Goal: Information Seeking & Learning: Find contact information

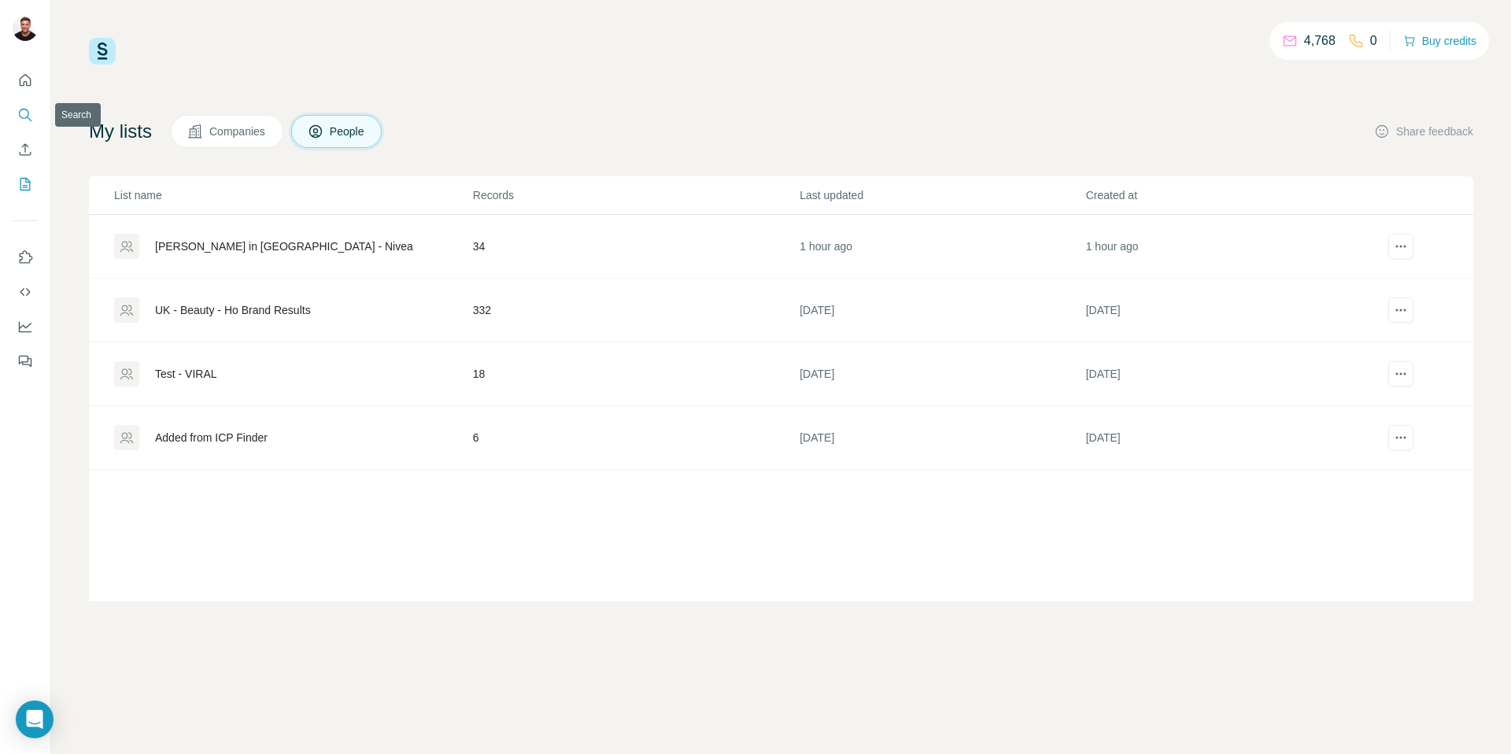
click at [17, 119] on icon "Search" at bounding box center [25, 115] width 16 height 16
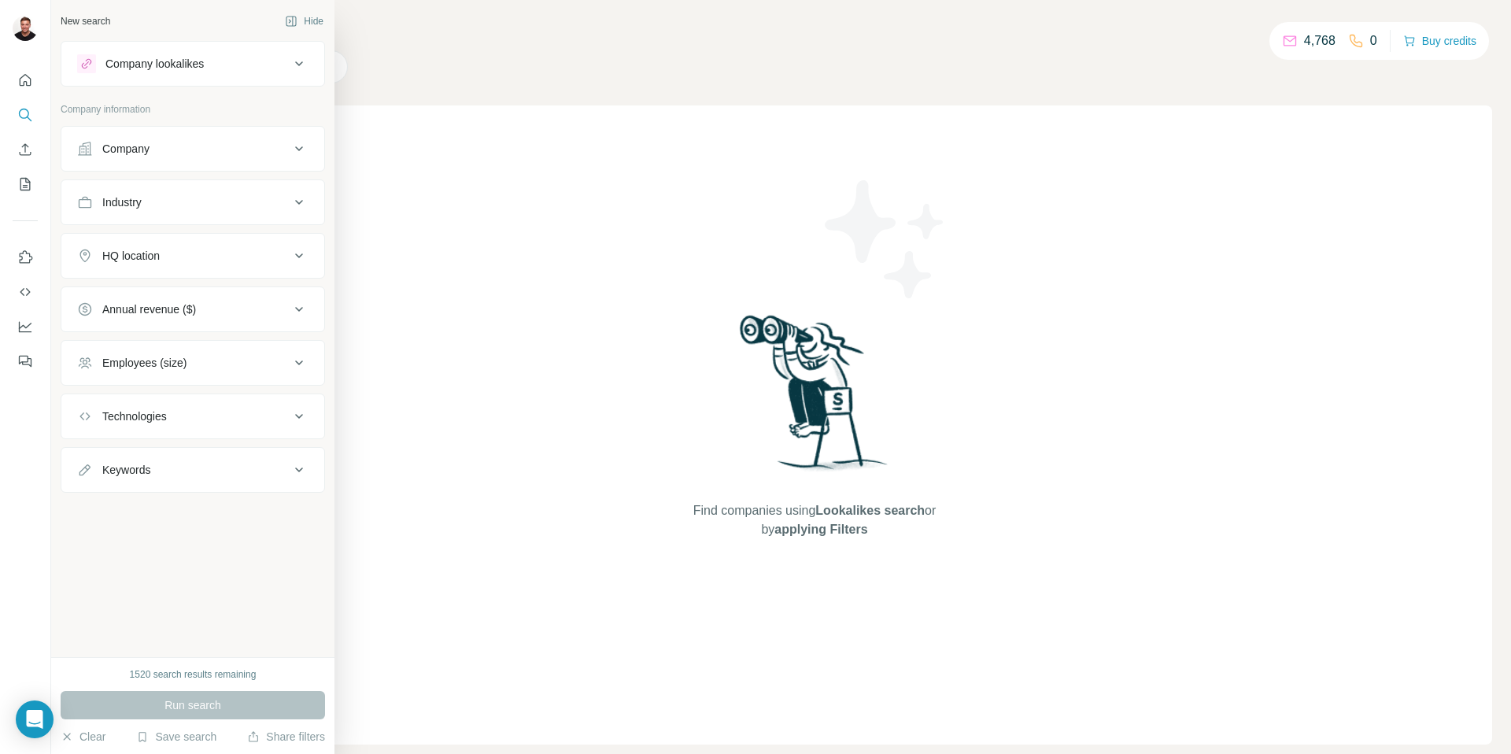
click at [206, 154] on div "Company" at bounding box center [183, 149] width 212 height 16
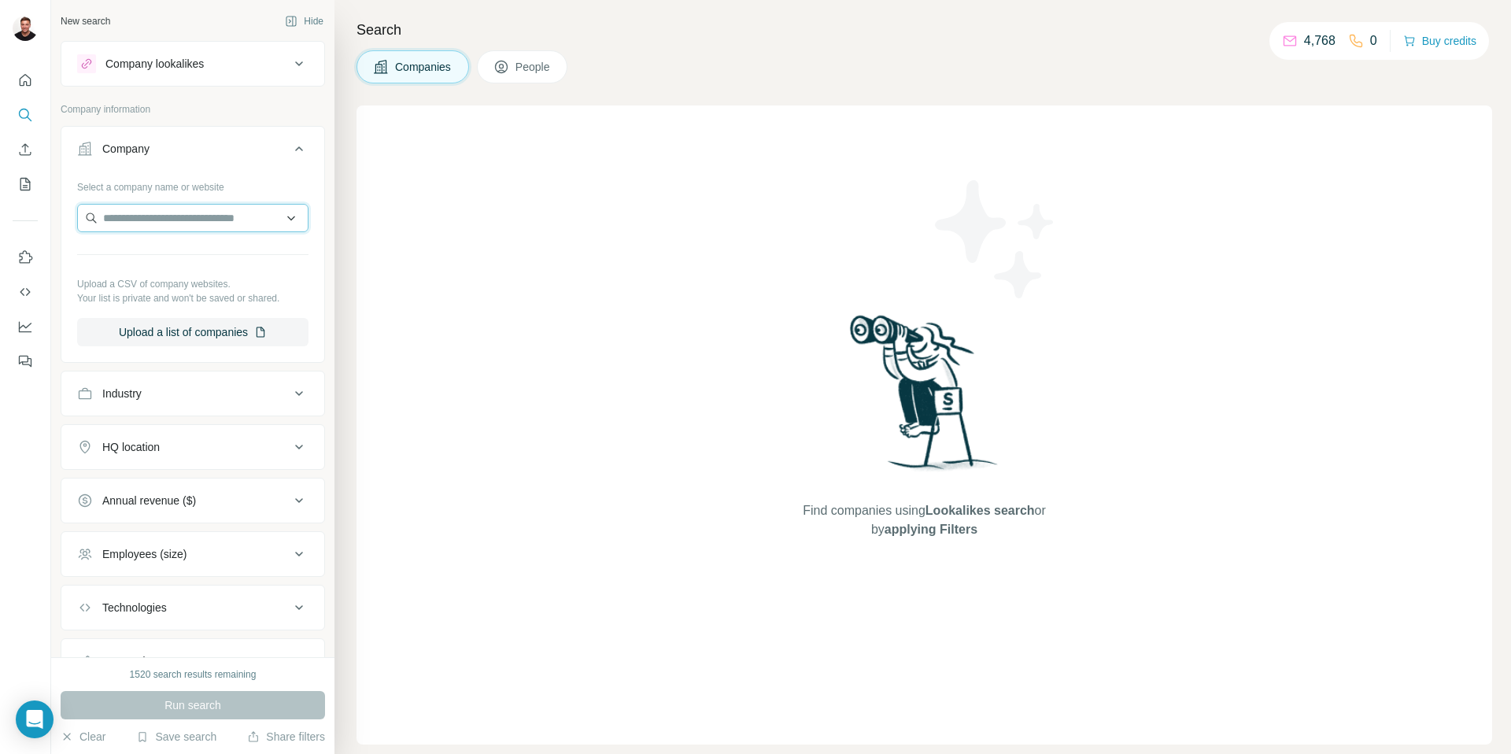
click at [177, 223] on input "text" at bounding box center [192, 218] width 231 height 28
type input "*"
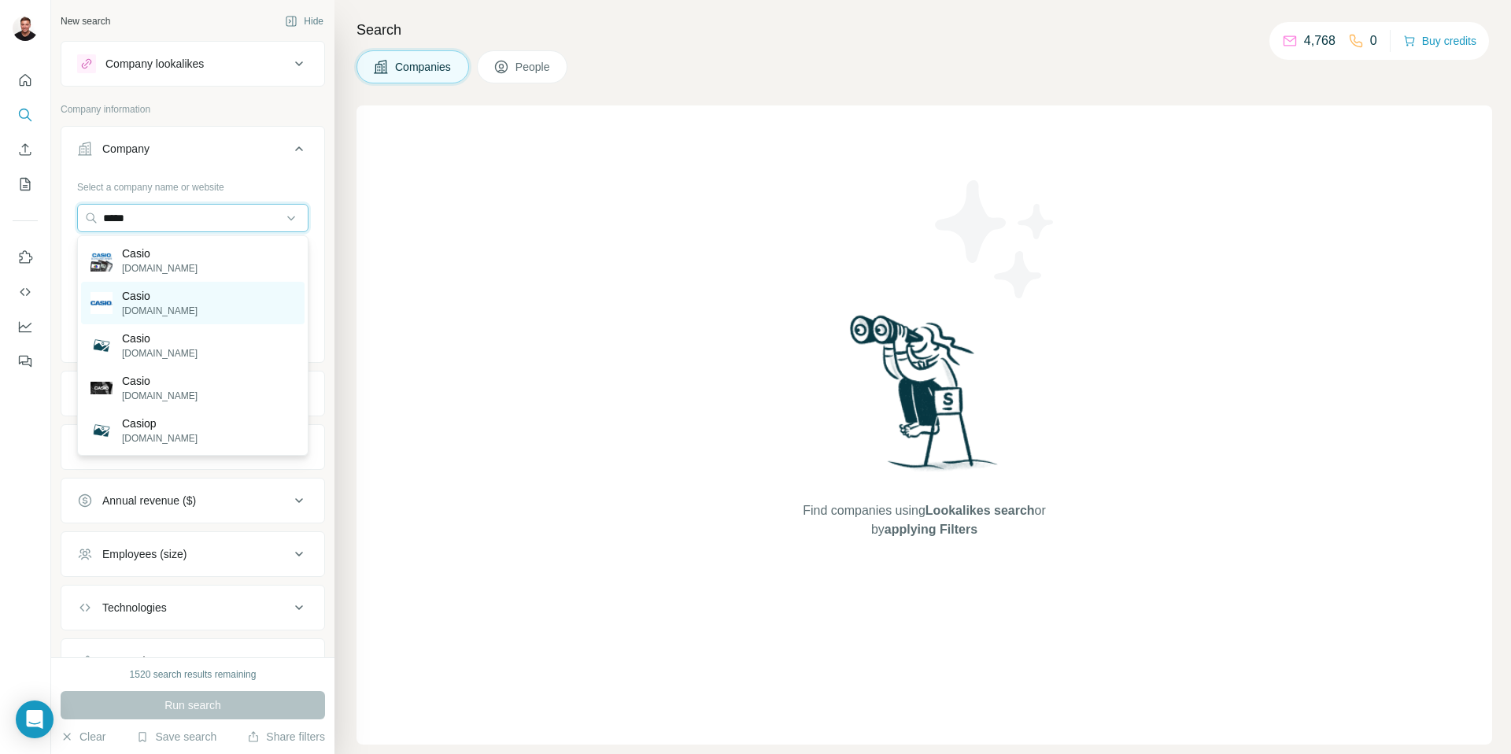
type input "*****"
click at [184, 304] on div "Casio [DOMAIN_NAME]" at bounding box center [192, 303] width 223 height 42
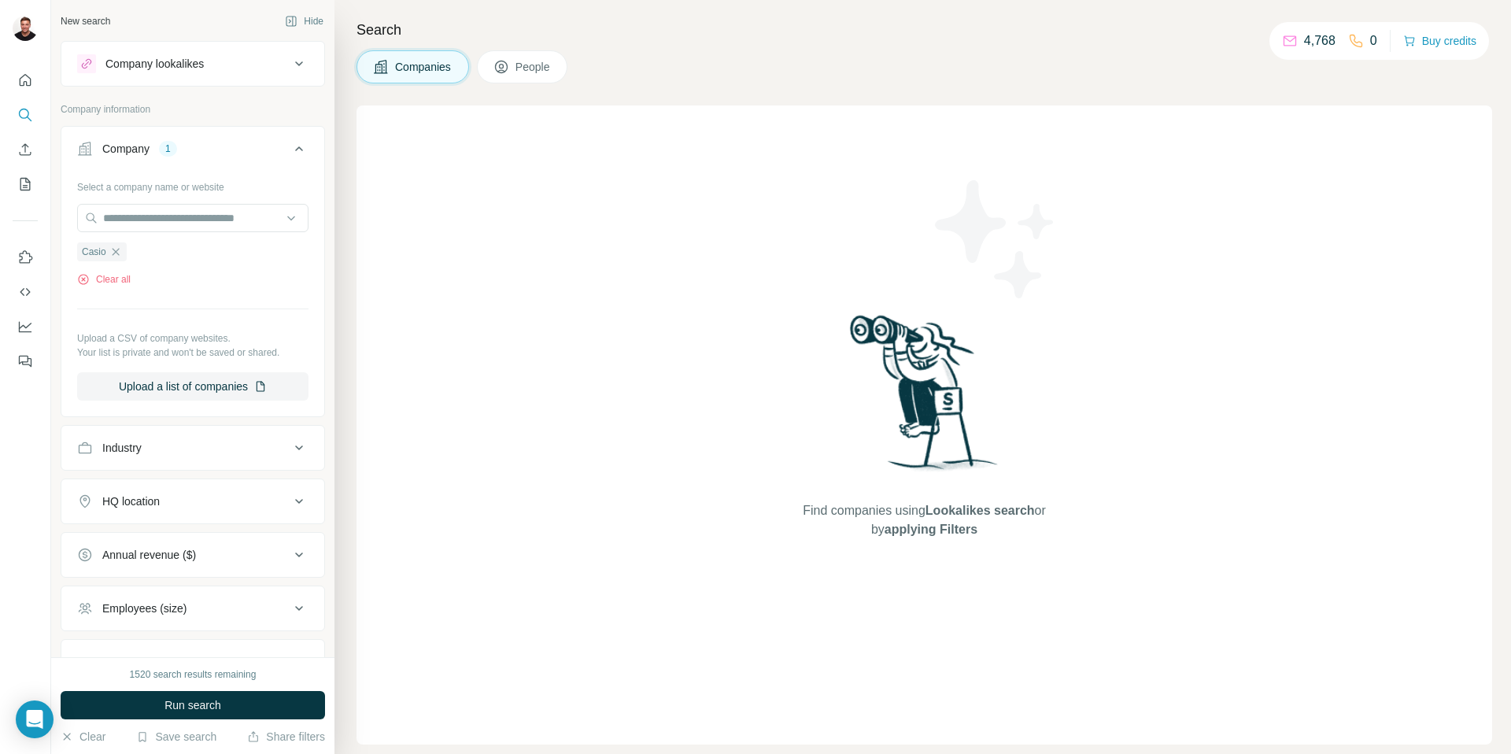
click at [159, 455] on div "Industry" at bounding box center [183, 448] width 212 height 16
click at [154, 491] on input at bounding box center [184, 486] width 194 height 17
type input "******"
click at [161, 607] on p "Social Media Marketing" at bounding box center [147, 608] width 115 height 16
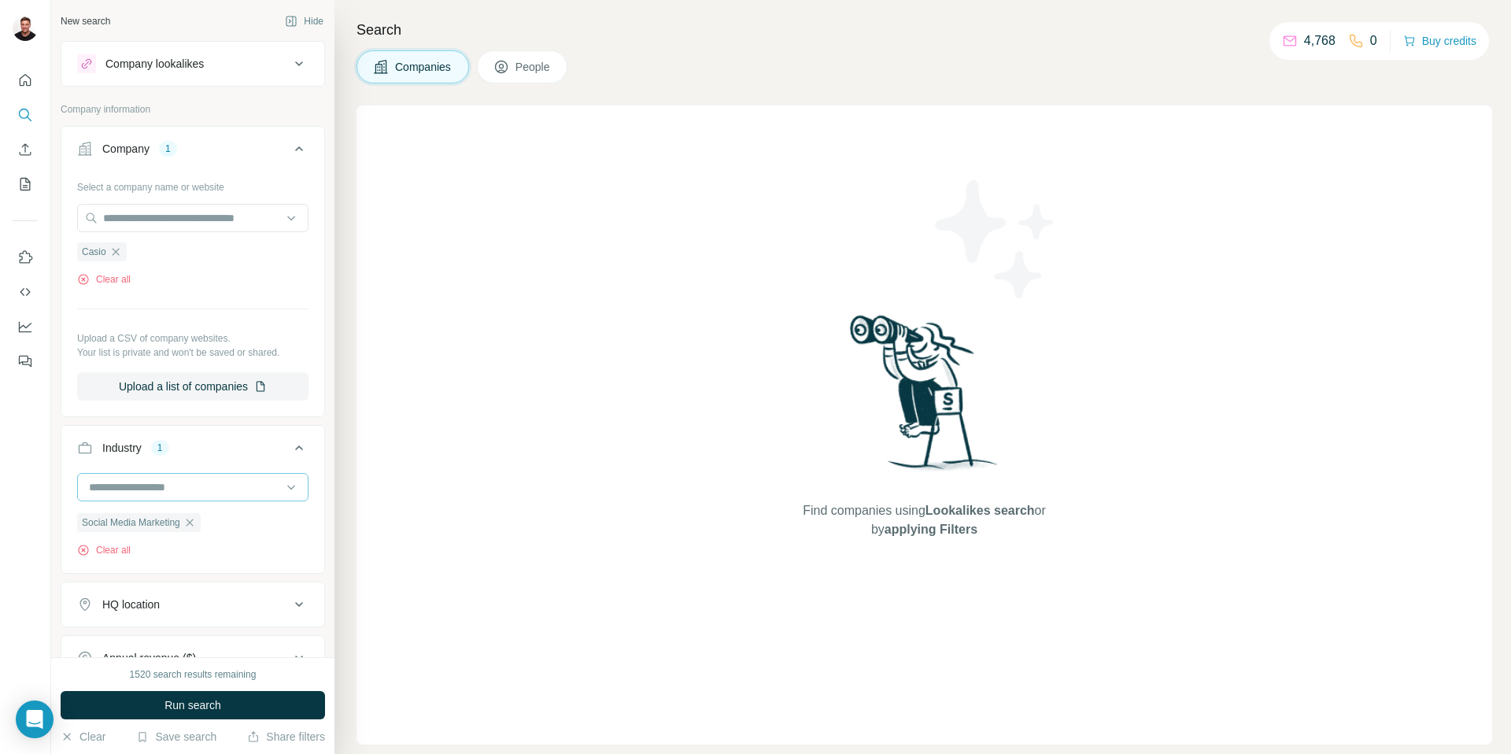
click at [169, 482] on input at bounding box center [184, 486] width 194 height 17
type input "*********"
click at [530, 69] on span "People" at bounding box center [533, 67] width 36 height 16
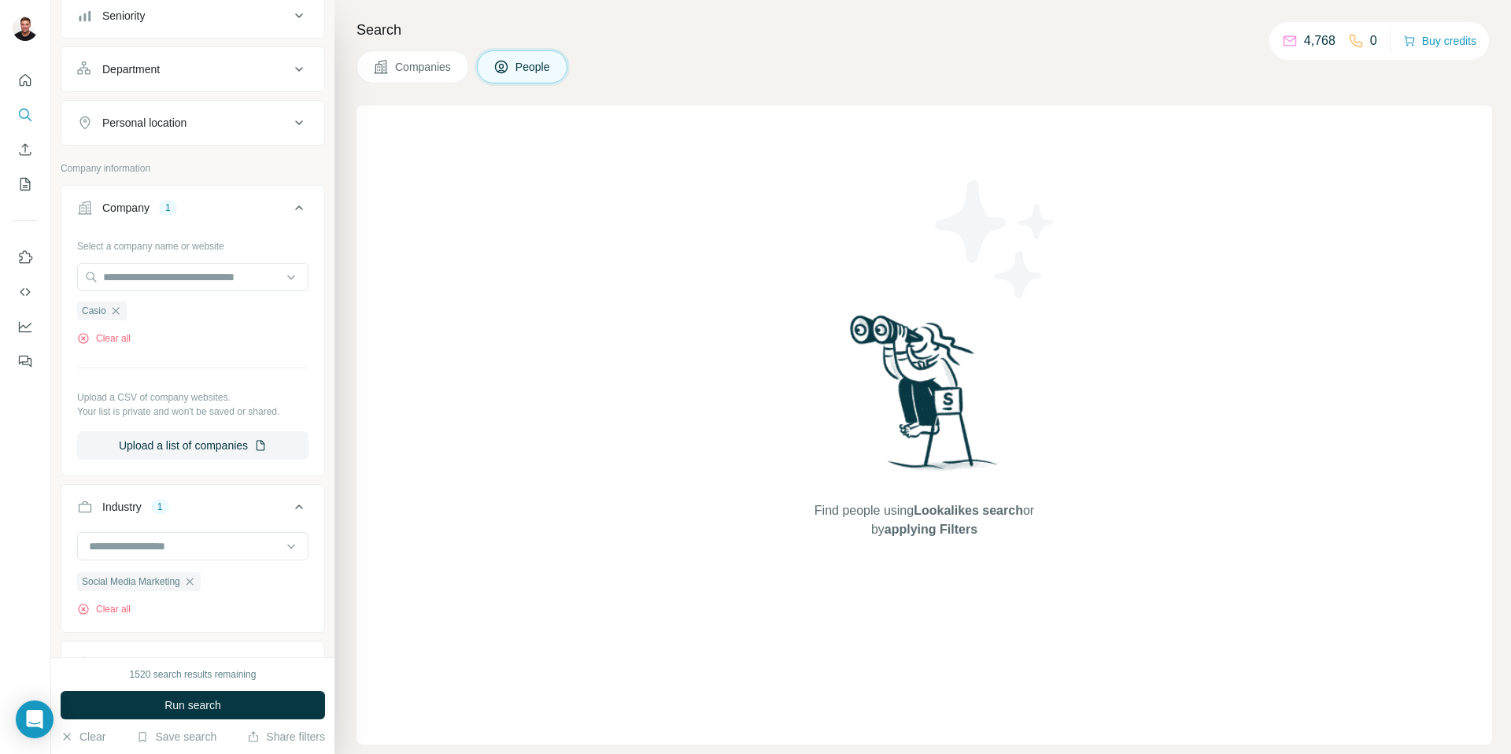
scroll to position [246, 0]
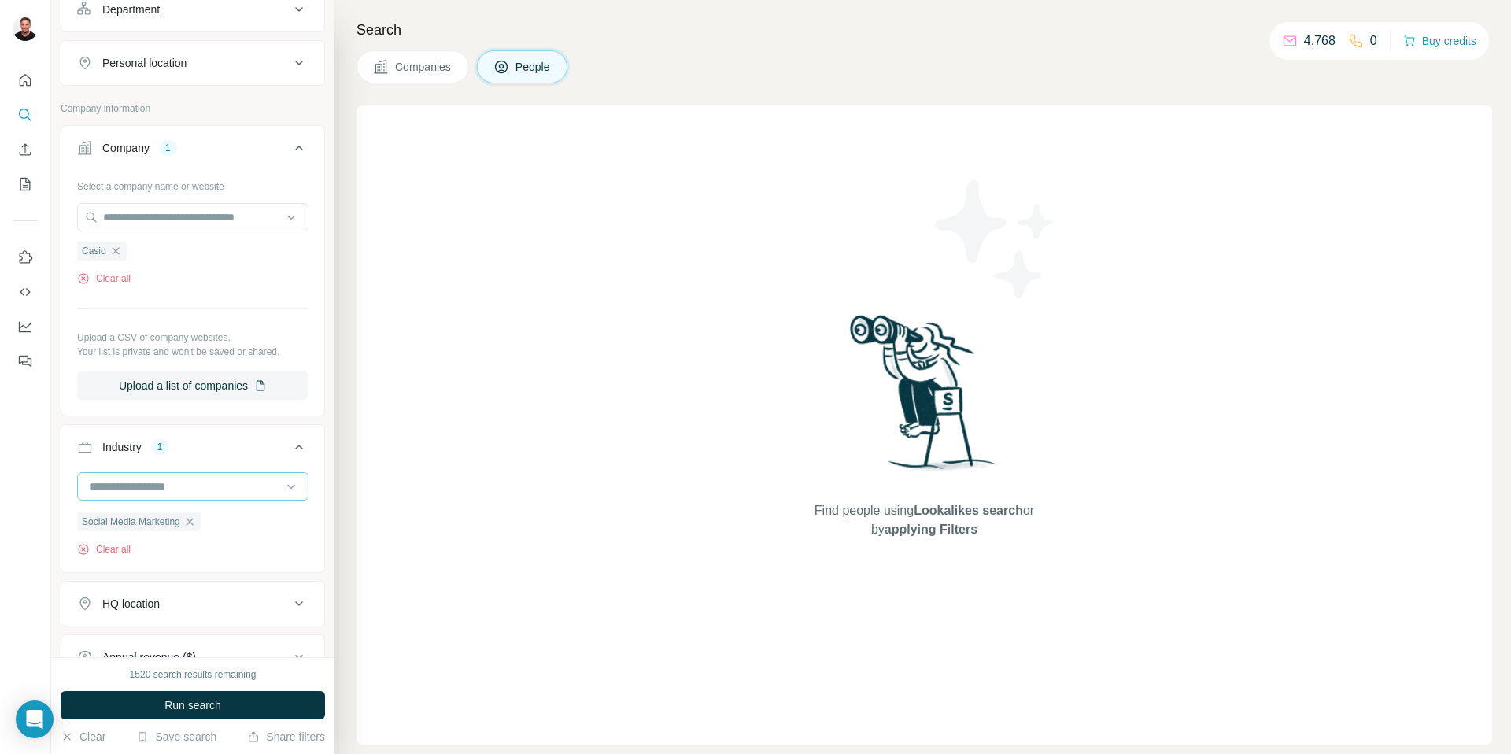
click at [198, 484] on input at bounding box center [184, 486] width 194 height 17
click at [201, 487] on input at bounding box center [184, 486] width 194 height 17
click at [197, 482] on input at bounding box center [184, 486] width 194 height 17
type input "********"
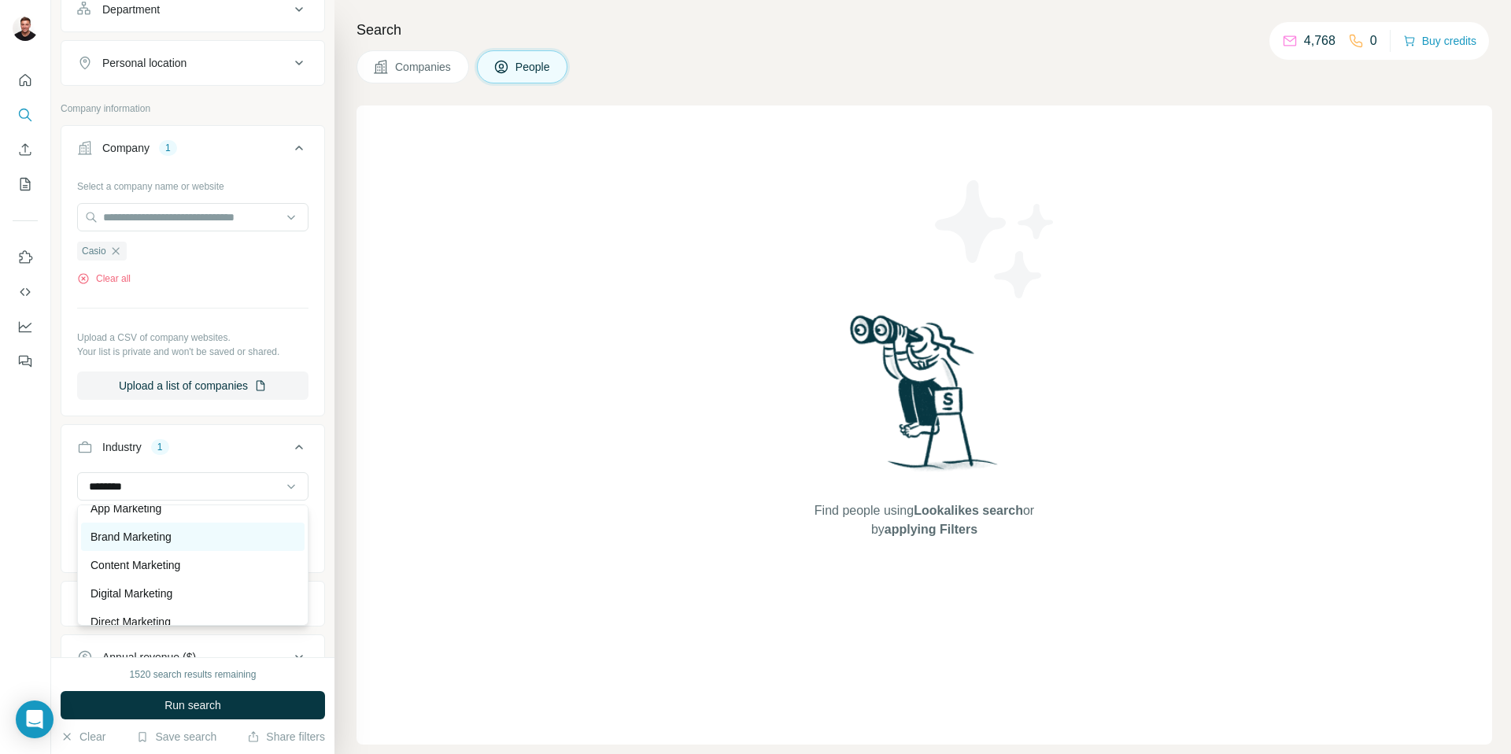
click at [179, 547] on div "Brand Marketing" at bounding box center [192, 536] width 223 height 28
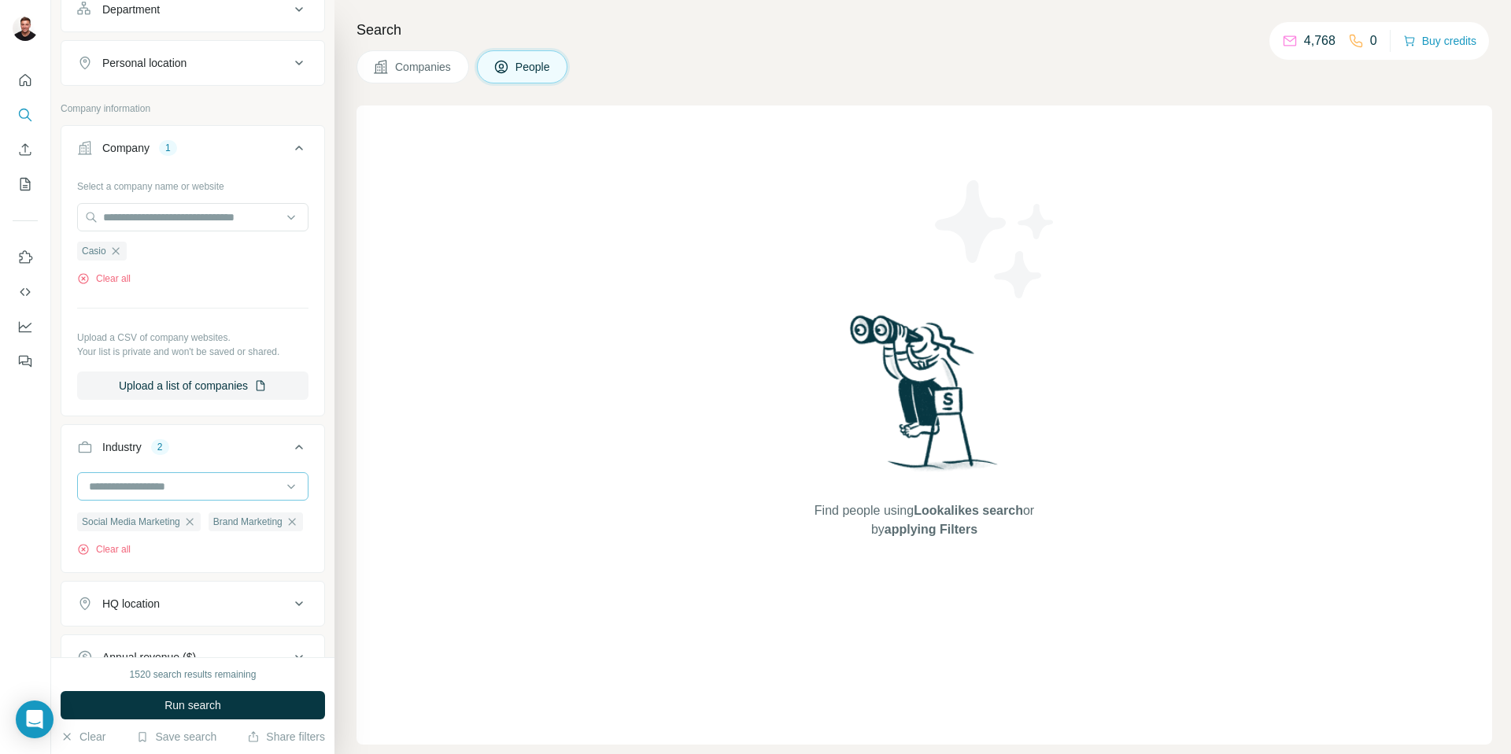
click at [194, 485] on input at bounding box center [184, 486] width 194 height 17
click at [105, 434] on button "Industry 2" at bounding box center [192, 450] width 263 height 44
click at [216, 467] on div "Industry 2" at bounding box center [193, 447] width 264 height 46
click at [216, 458] on button "Industry 2" at bounding box center [192, 447] width 263 height 38
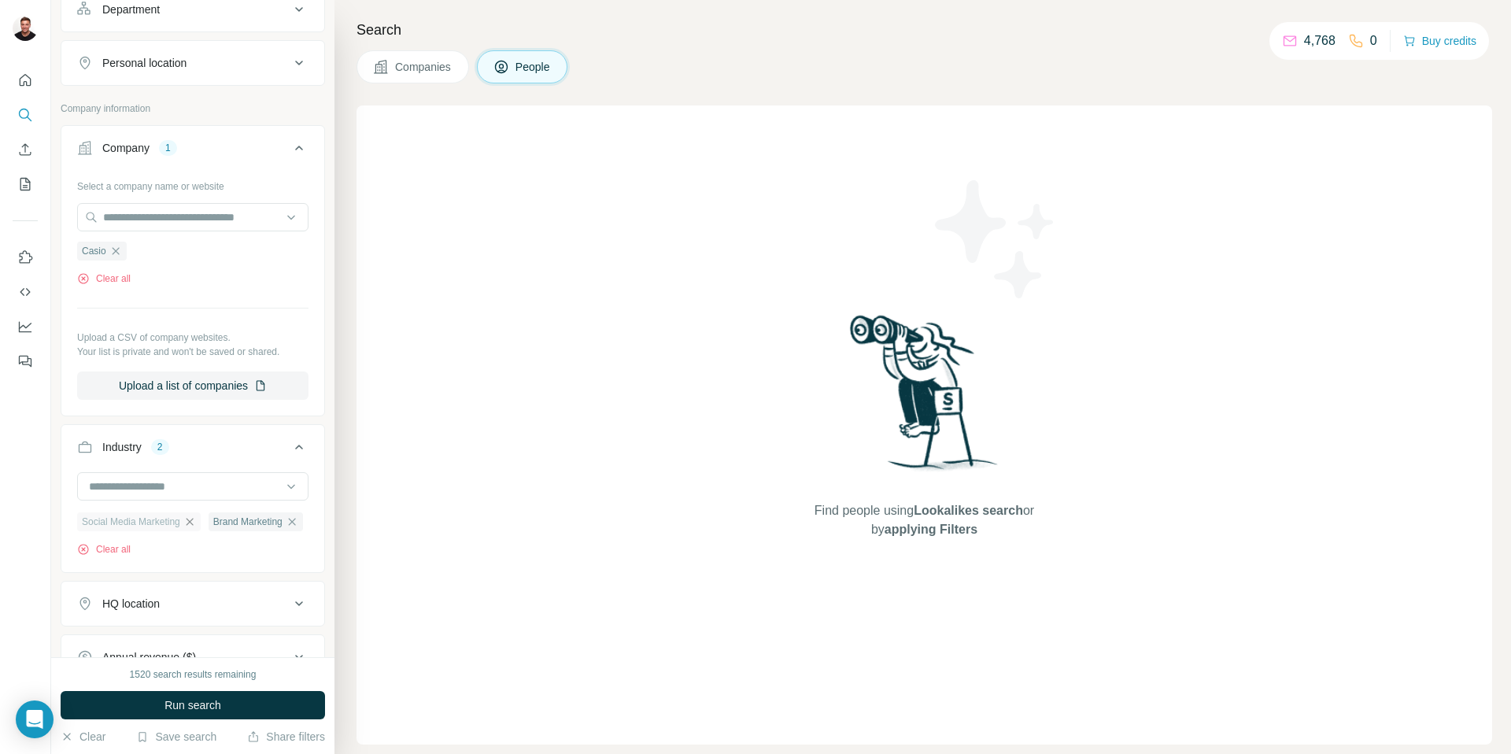
click at [193, 524] on icon "button" at bounding box center [189, 521] width 7 height 7
click at [161, 524] on icon "button" at bounding box center [160, 521] width 13 height 13
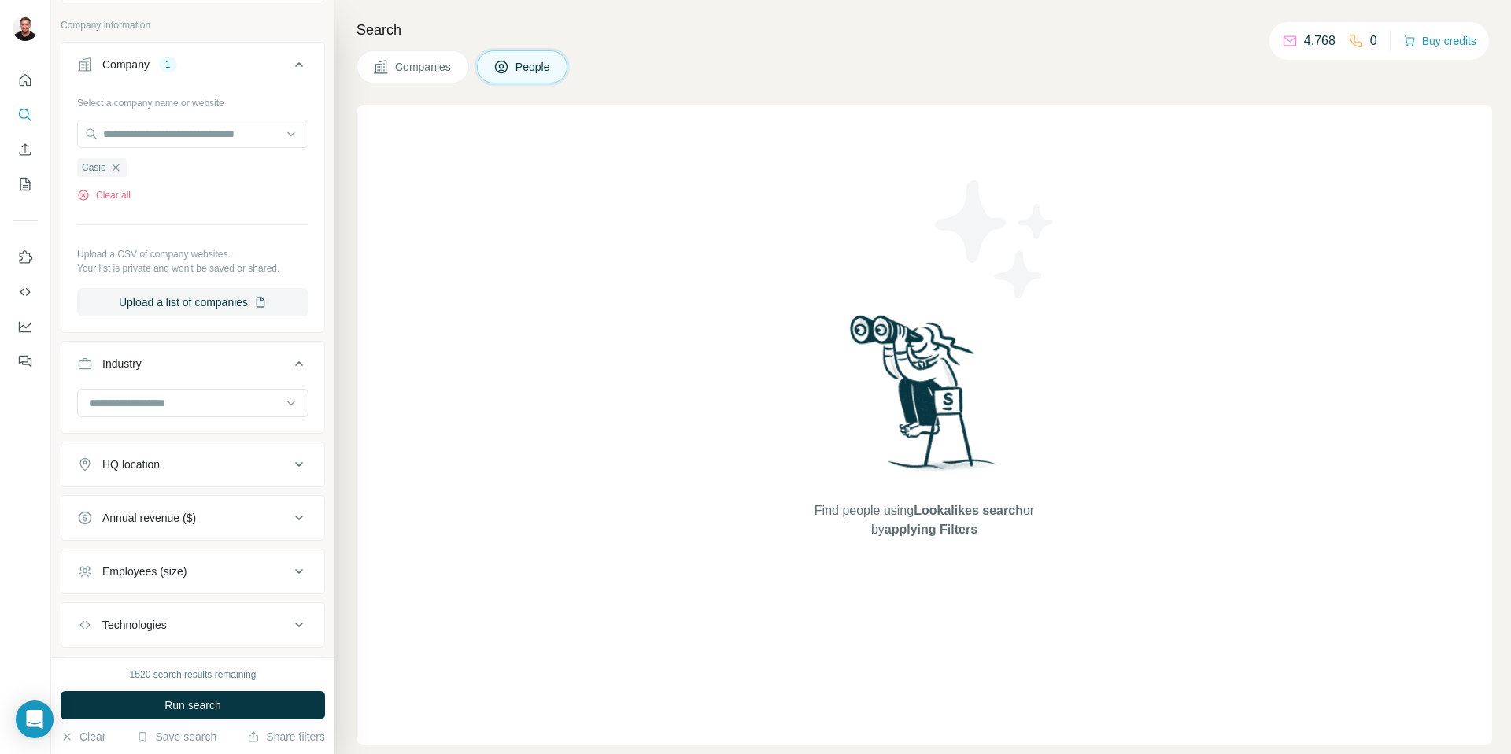
scroll to position [174, 0]
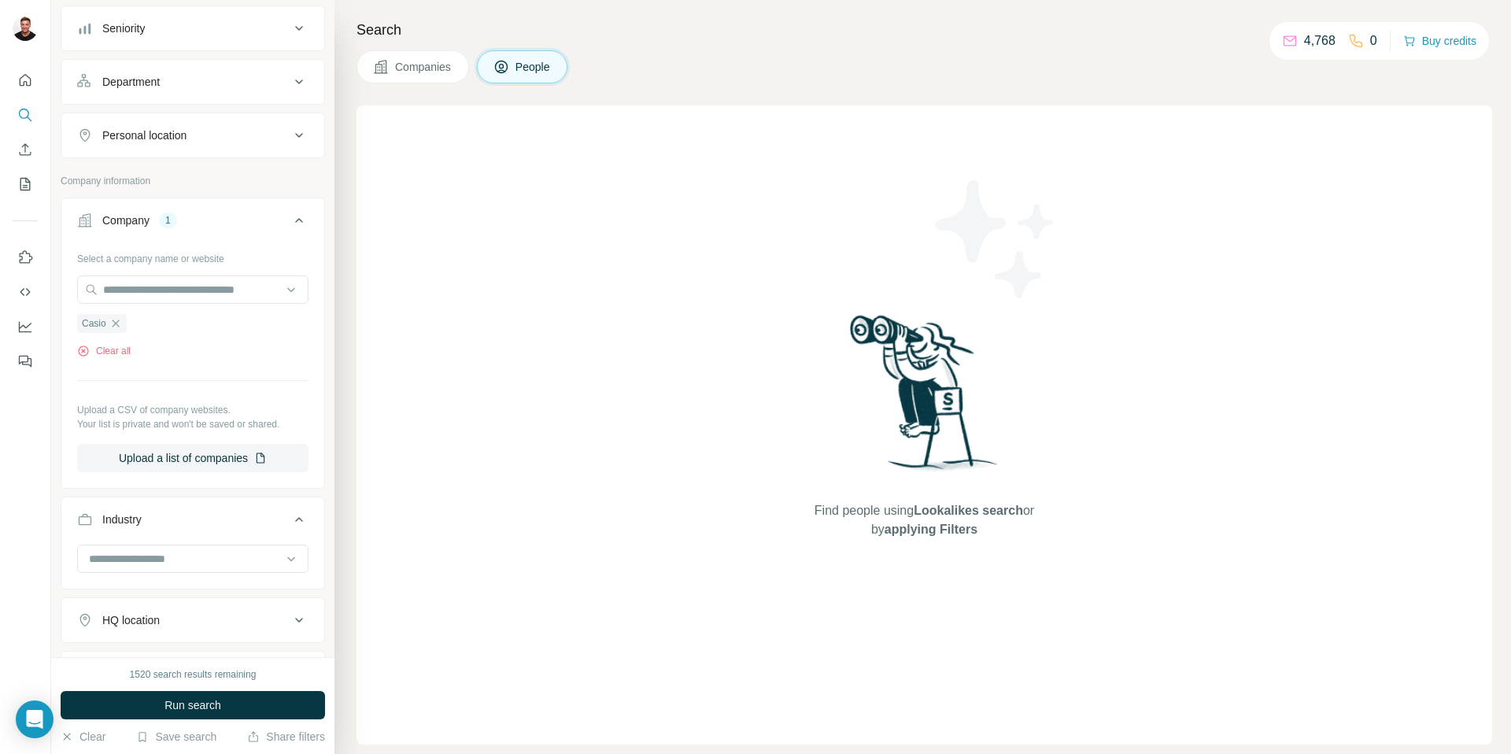
click at [548, 72] on span "People" at bounding box center [533, 67] width 36 height 16
click at [542, 68] on span "People" at bounding box center [533, 67] width 36 height 16
click at [24, 115] on icon "Search" at bounding box center [25, 115] width 16 height 16
click at [27, 73] on icon "Quick start" at bounding box center [25, 80] width 16 height 16
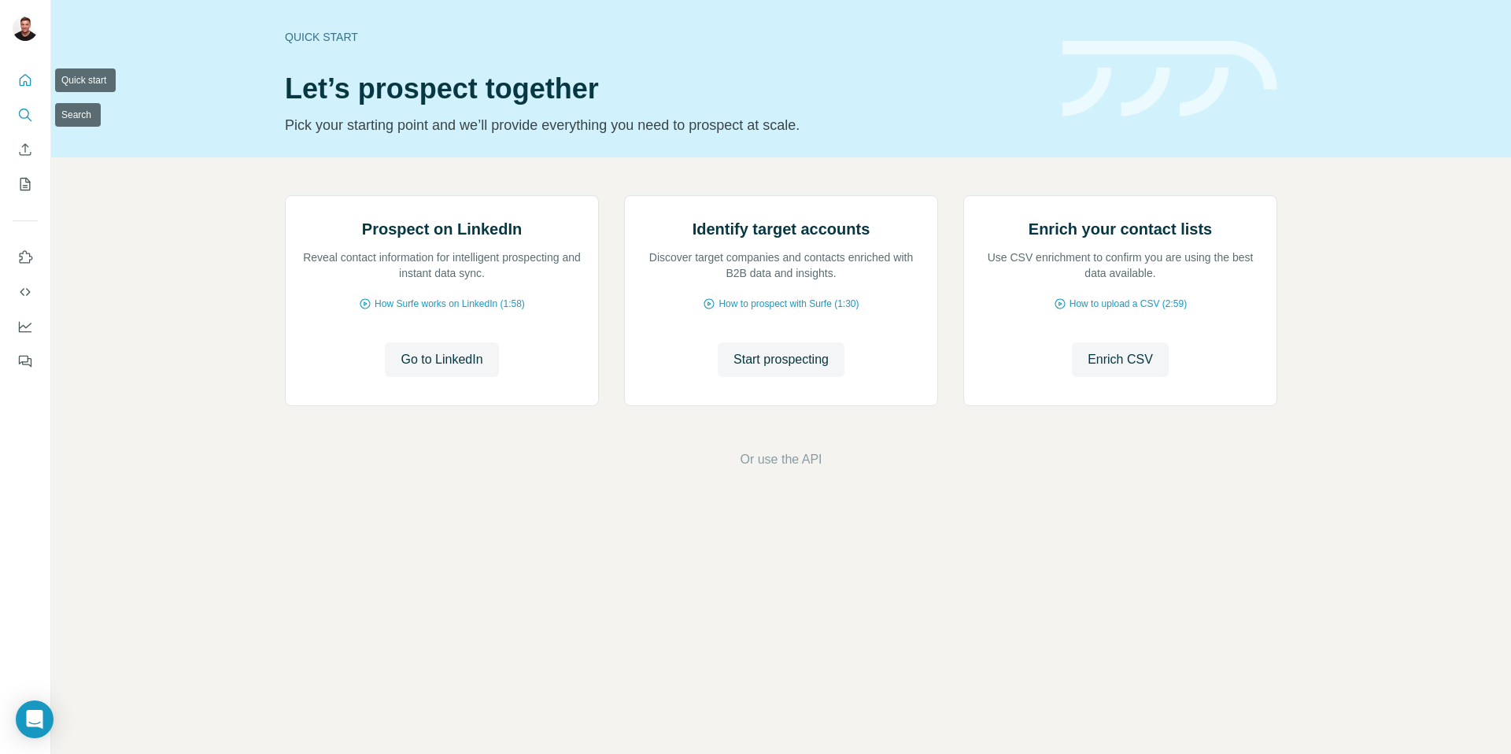
click at [24, 113] on icon "Search" at bounding box center [25, 115] width 16 height 16
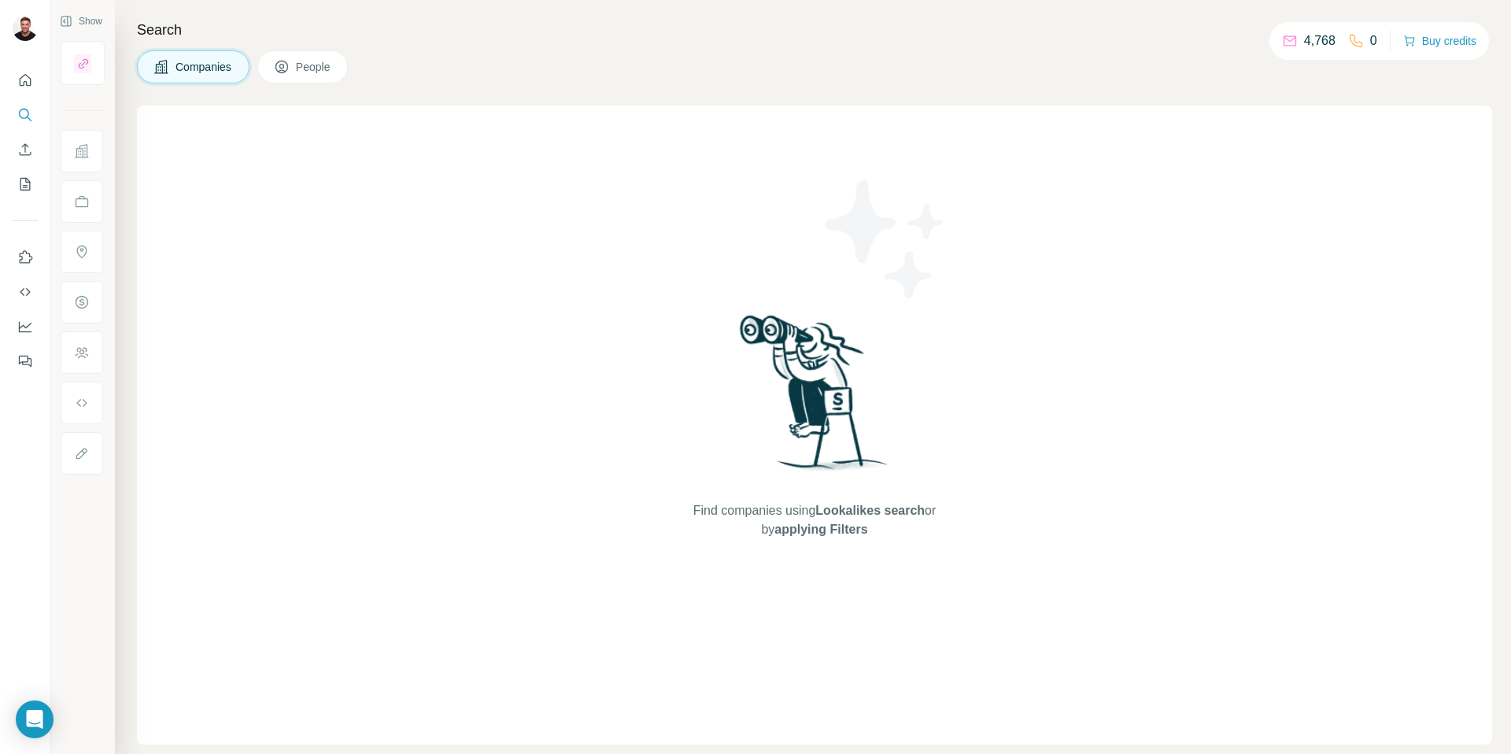
click at [313, 65] on span "People" at bounding box center [314, 67] width 36 height 16
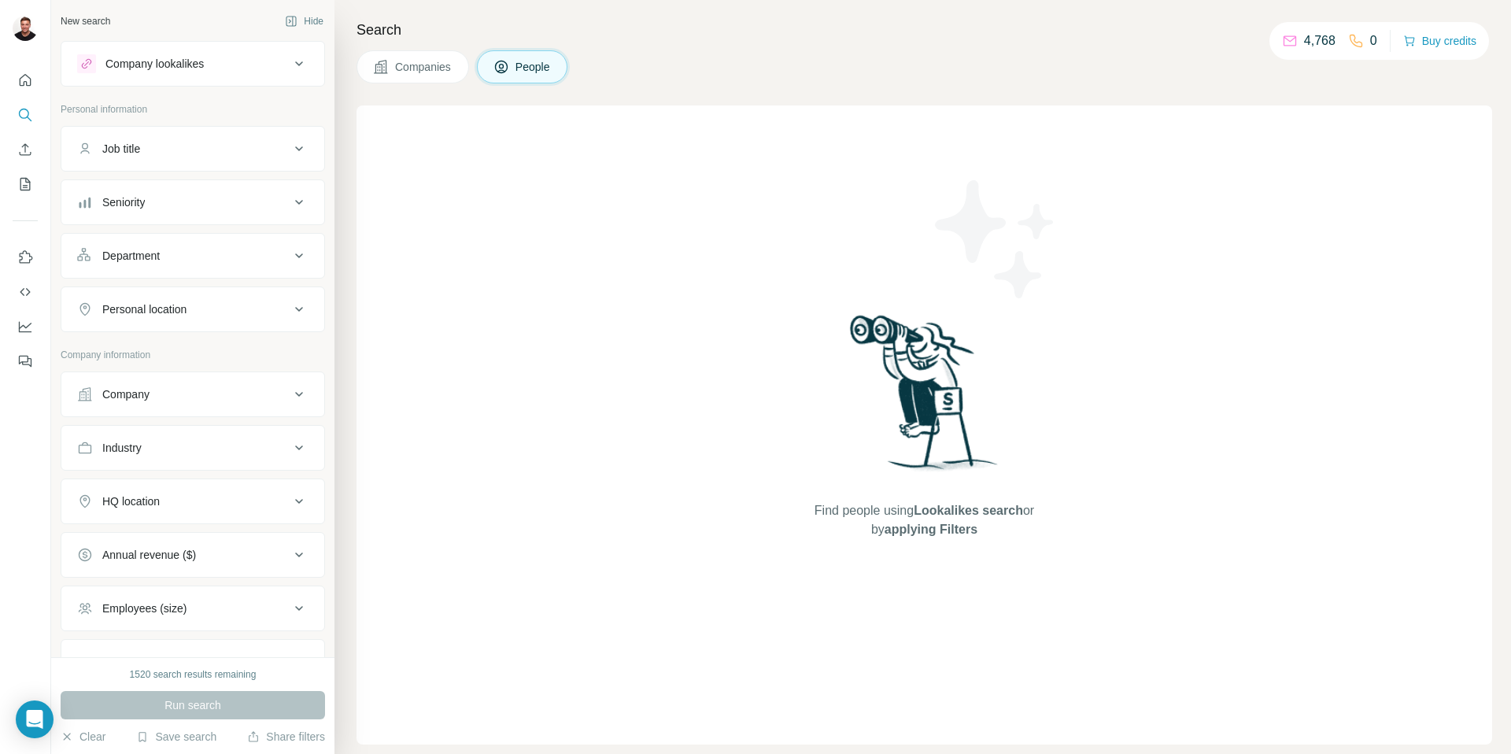
click at [174, 392] on div "Company" at bounding box center [183, 394] width 212 height 16
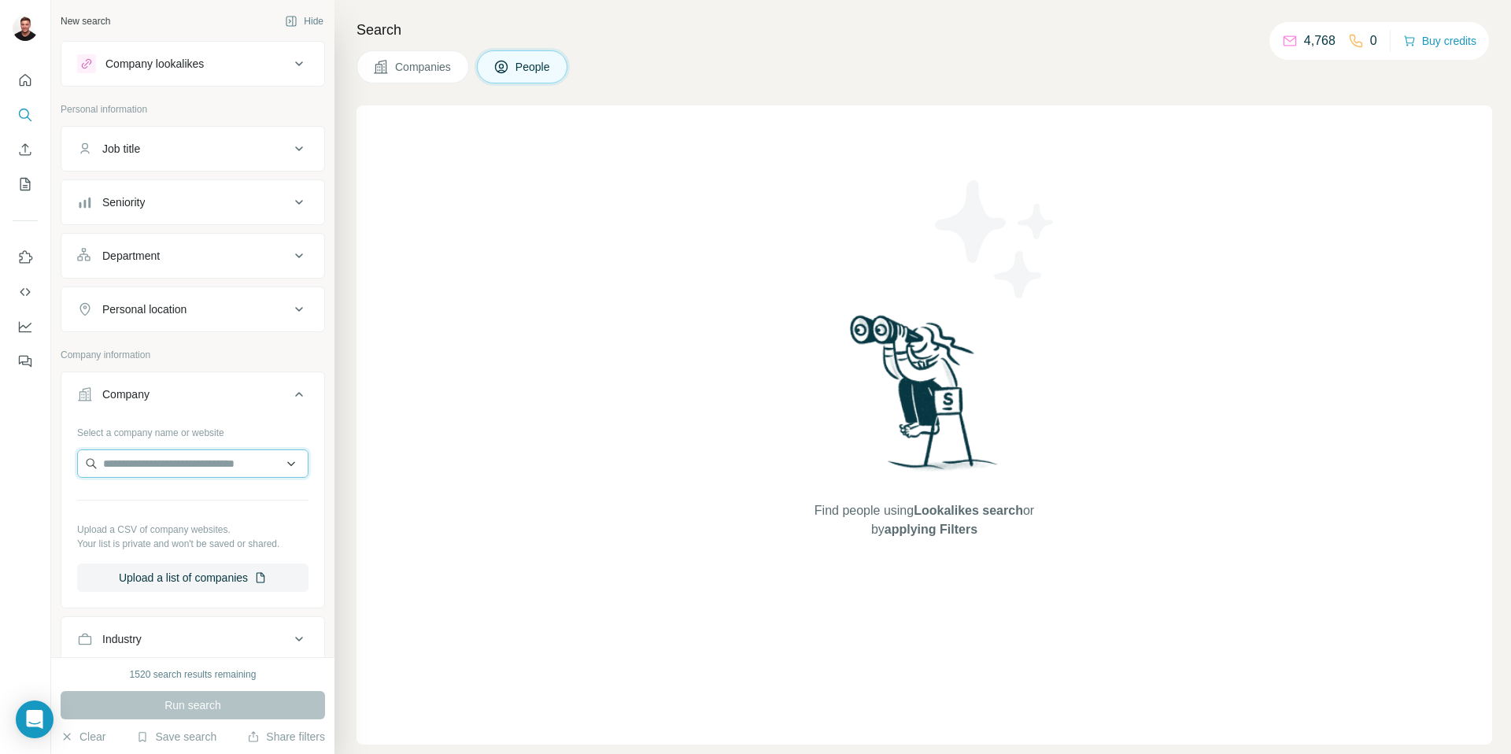
click at [154, 463] on input "text" at bounding box center [192, 463] width 231 height 28
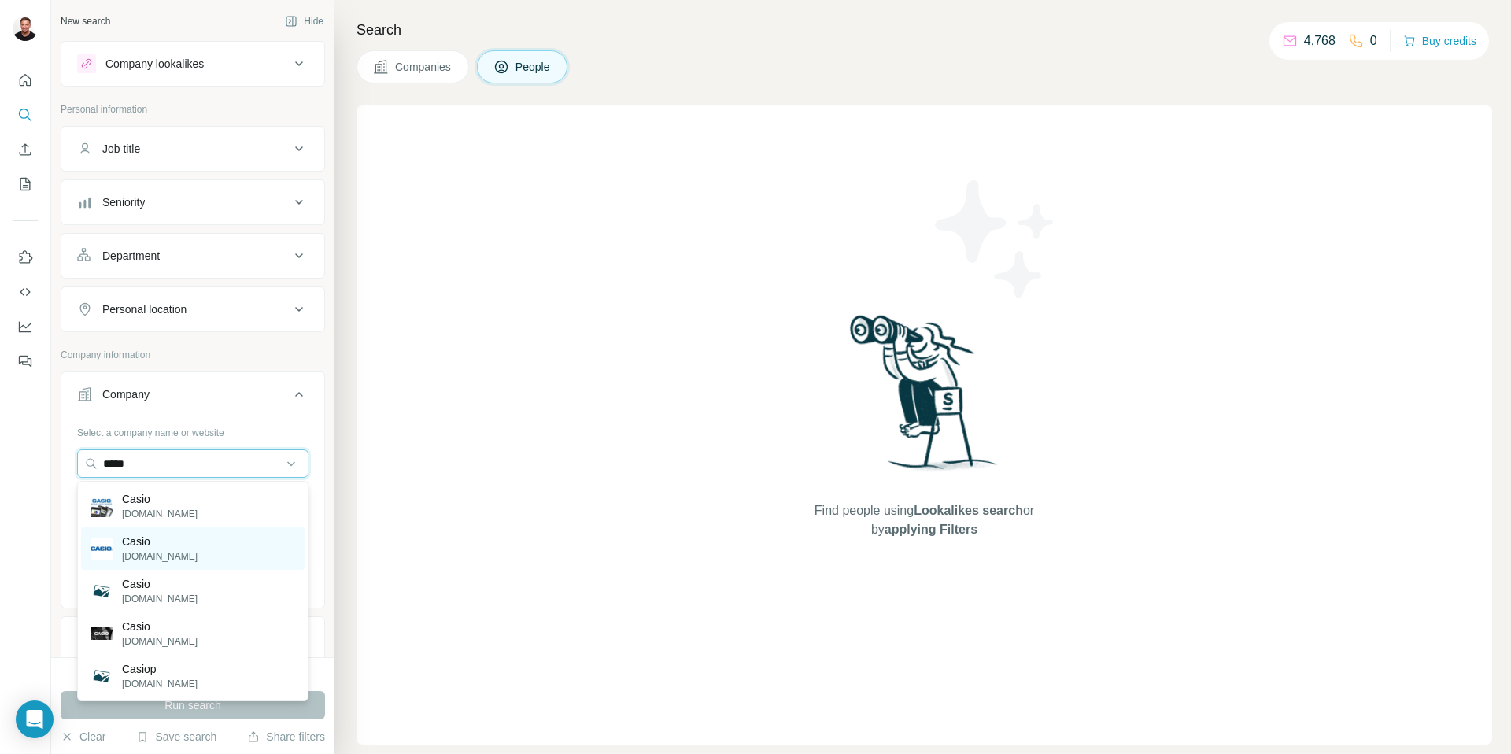
type input "*****"
click at [142, 548] on p "Casio" at bounding box center [160, 541] width 76 height 16
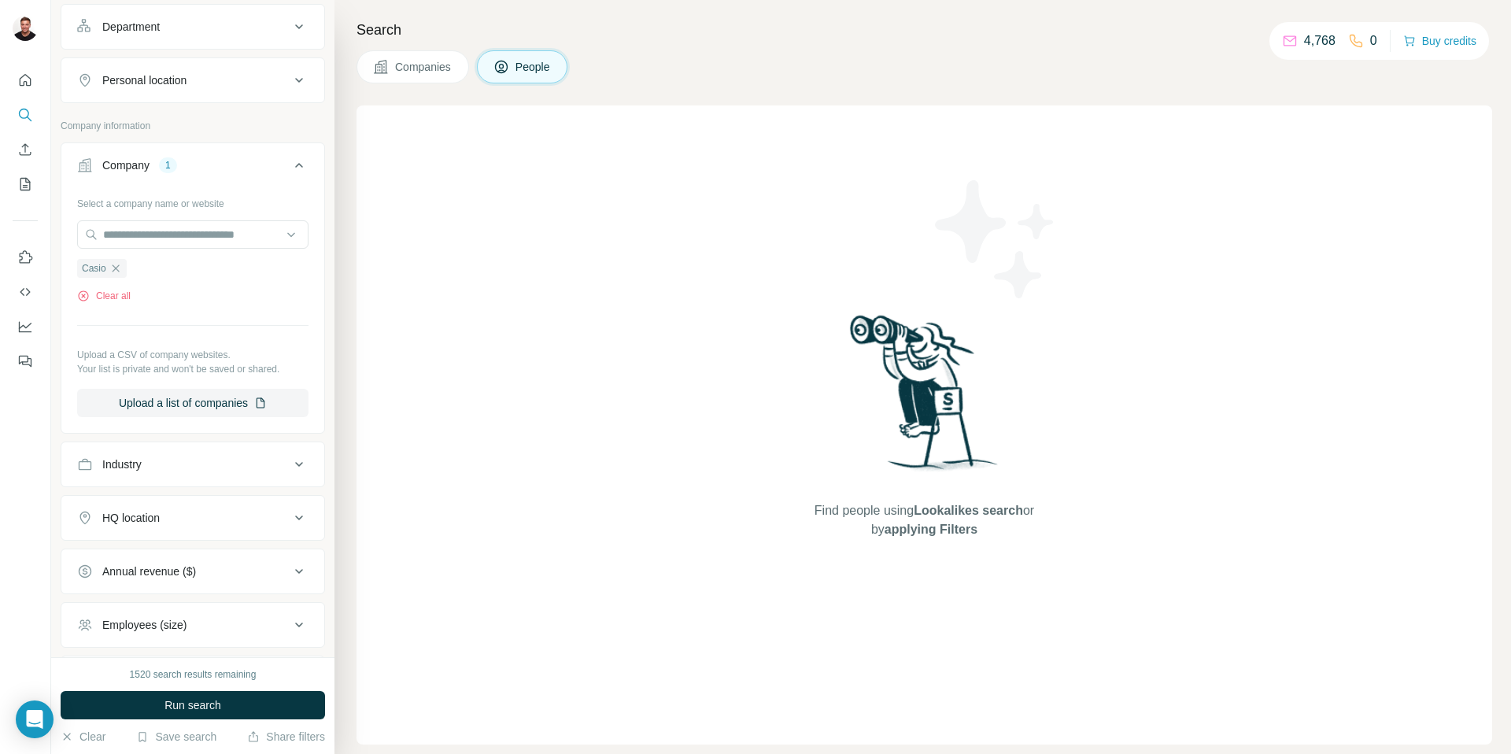
scroll to position [235, 0]
click at [187, 461] on div "Industry" at bounding box center [183, 458] width 212 height 16
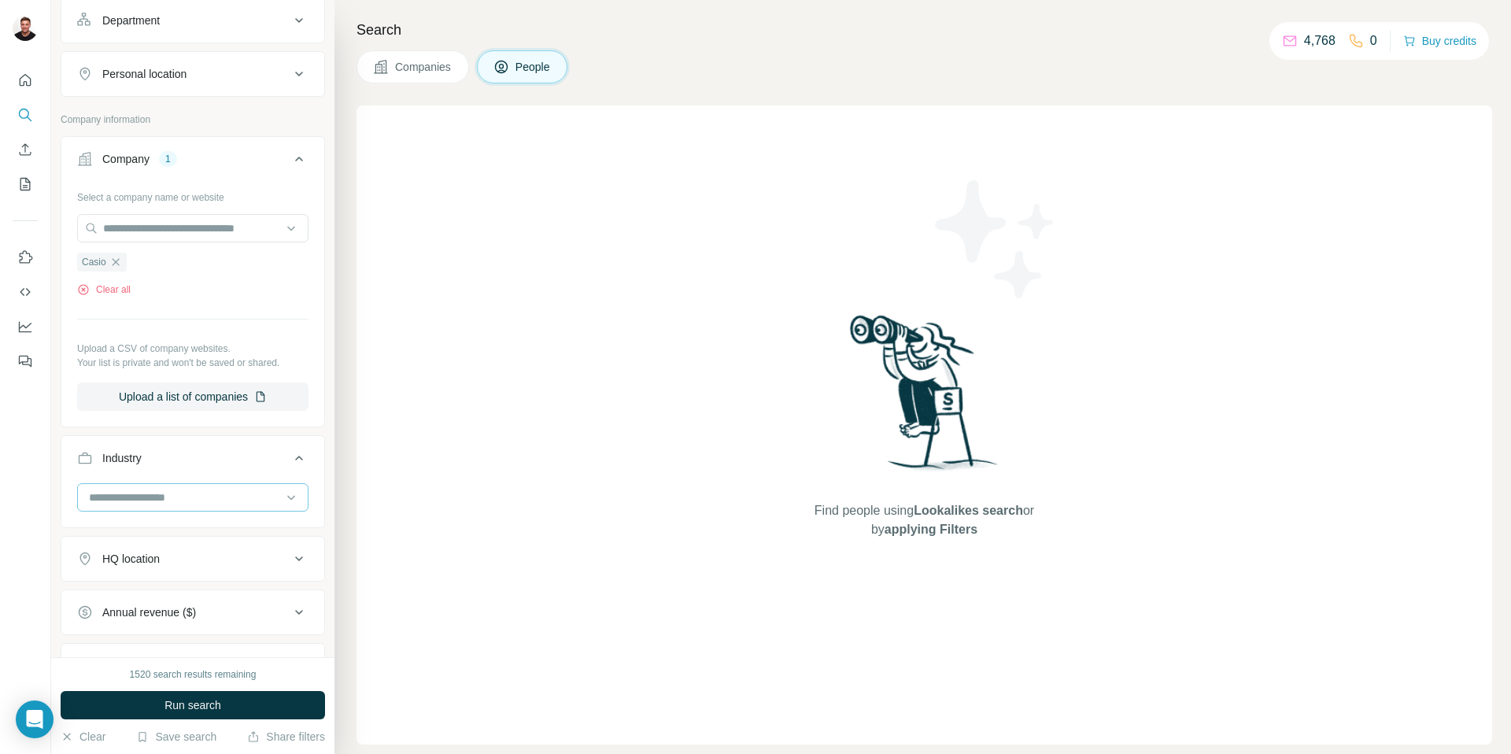
click at [174, 499] on input at bounding box center [184, 497] width 194 height 17
type input "*********"
click at [175, 526] on div "Brand Marketing" at bounding box center [192, 517] width 223 height 28
click at [172, 490] on input at bounding box center [184, 497] width 194 height 17
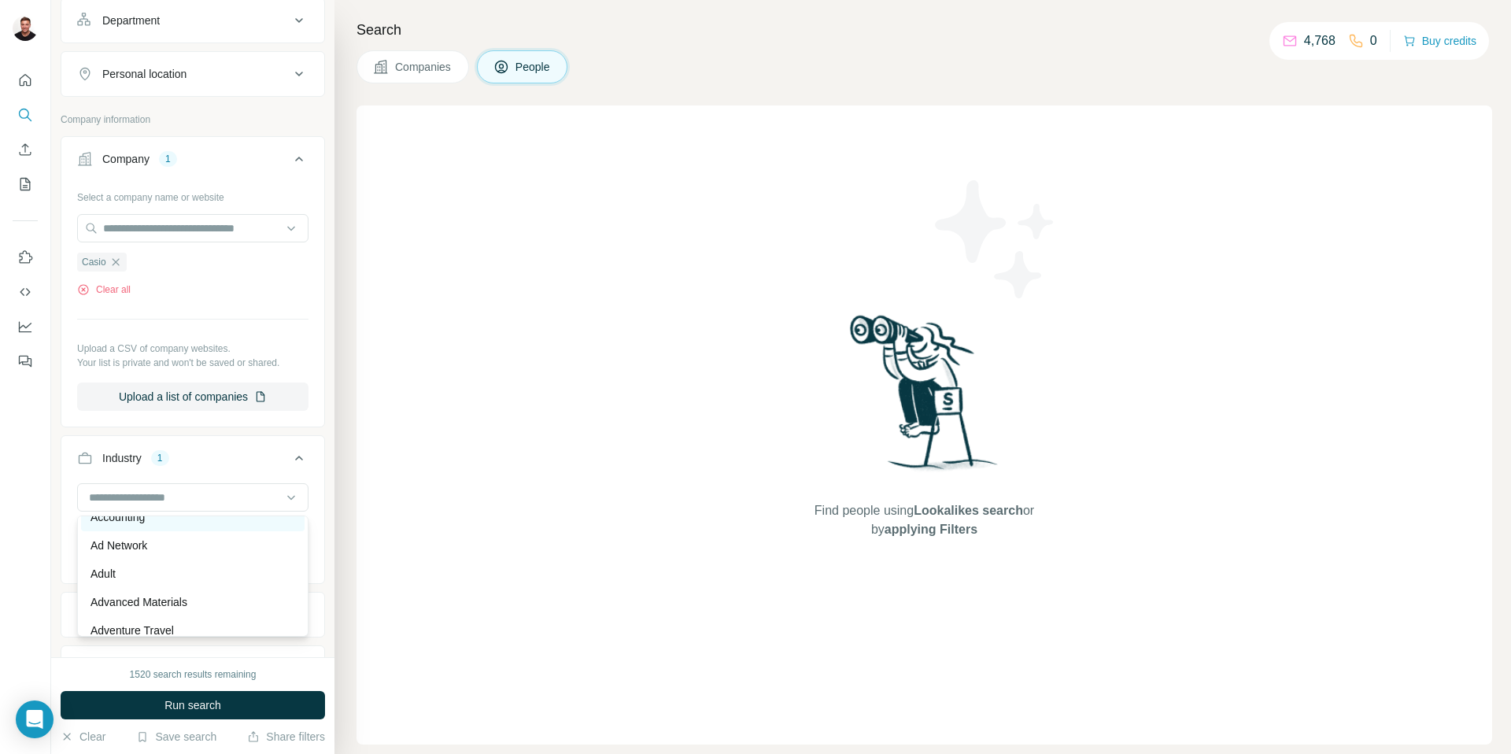
scroll to position [88, 0]
click at [182, 500] on input at bounding box center [184, 497] width 194 height 17
type input "*"
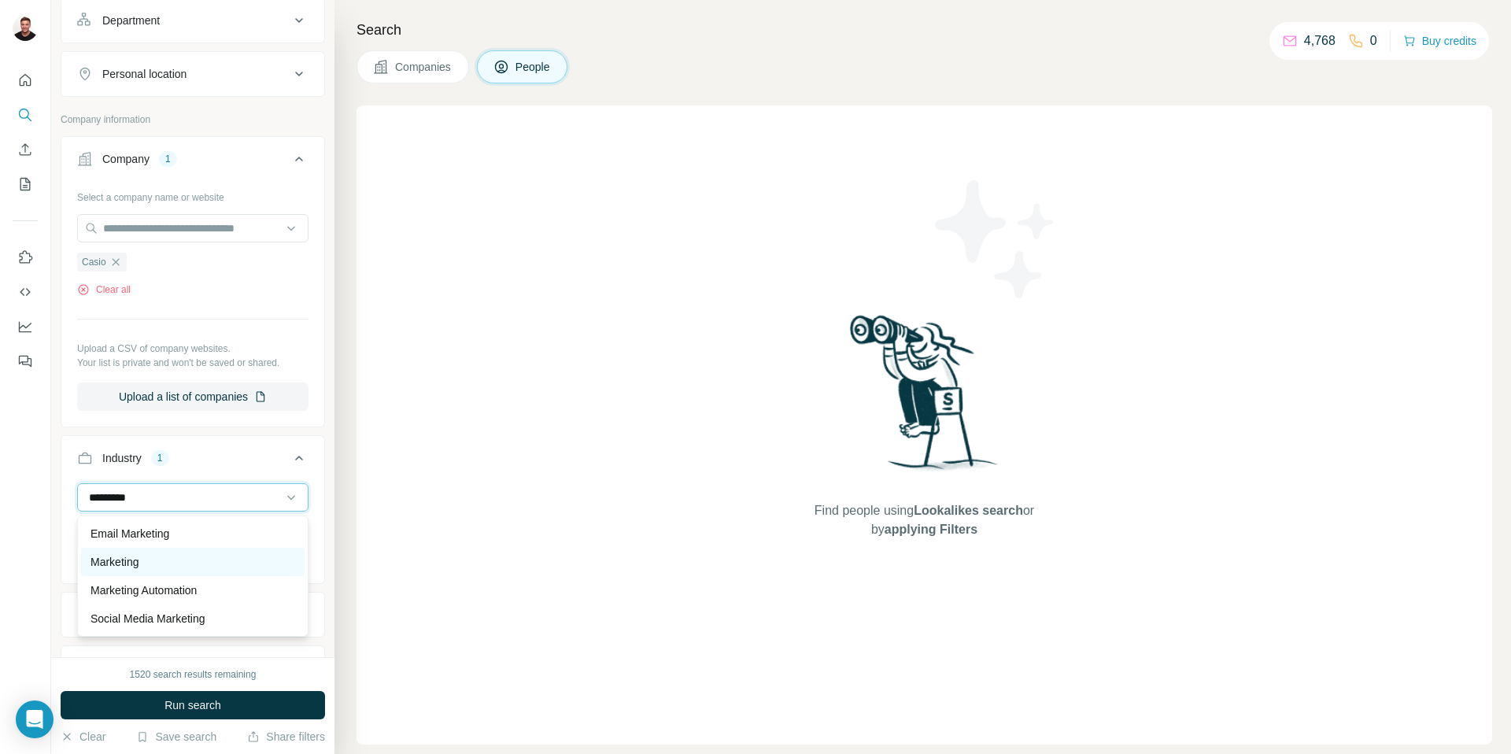
type input "*********"
click at [182, 558] on div "Marketing" at bounding box center [192, 562] width 205 height 16
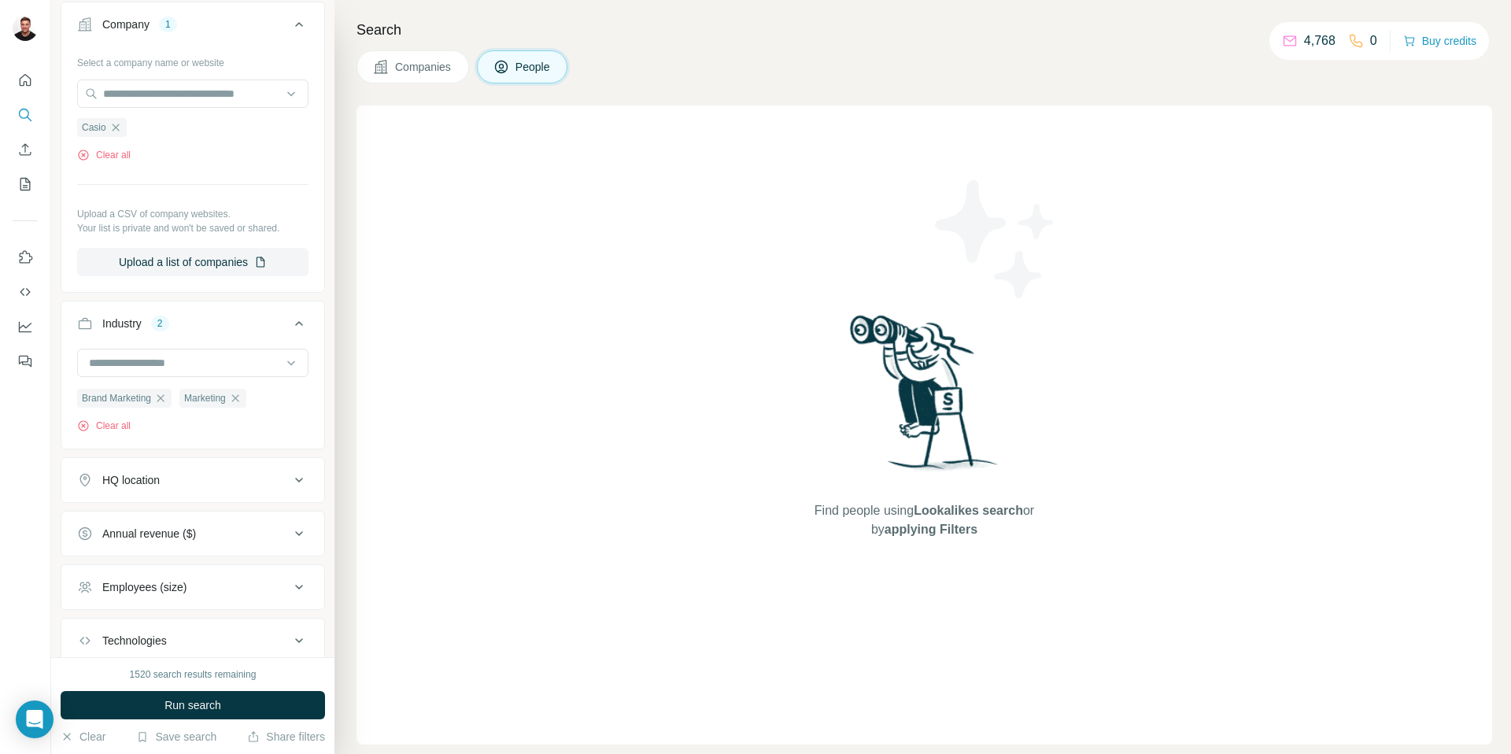
scroll to position [475, 0]
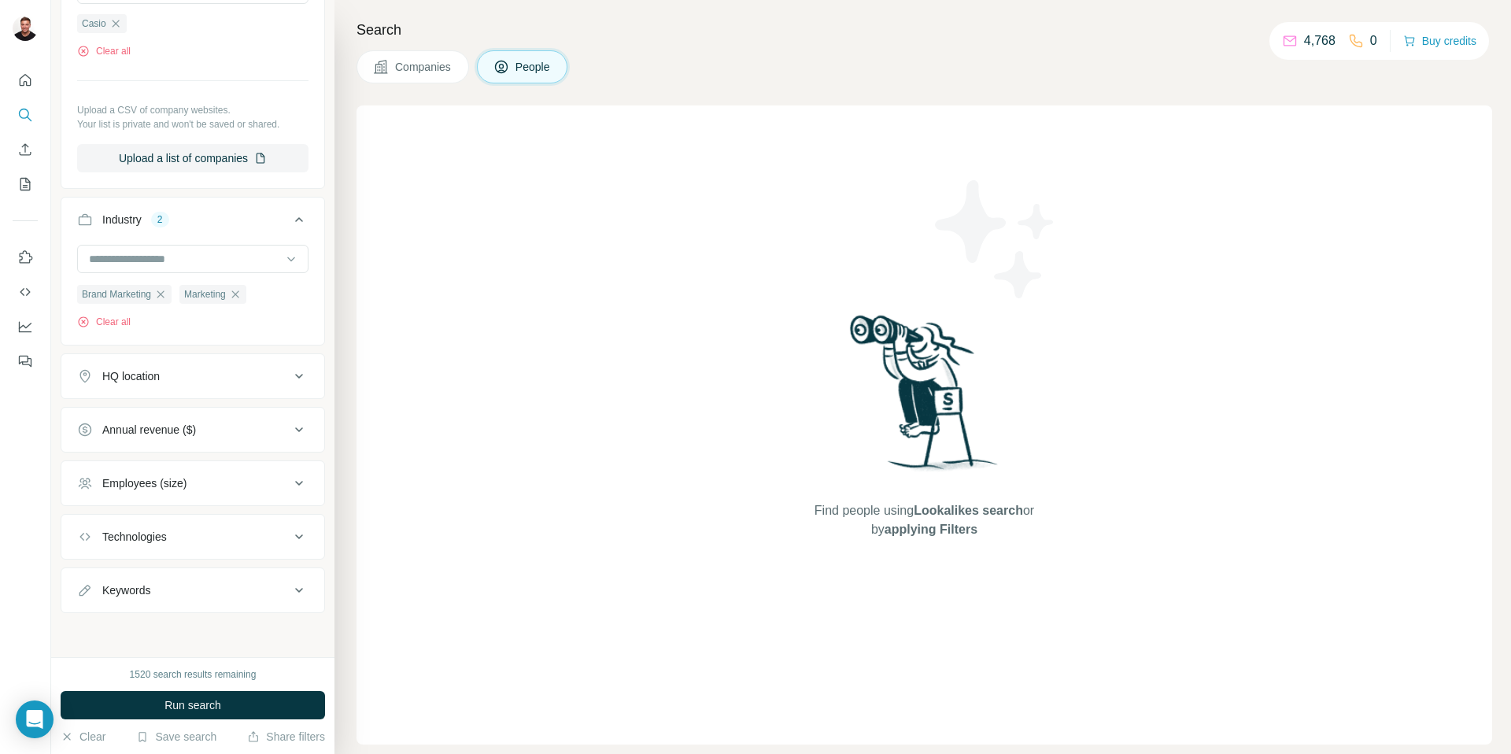
click at [252, 378] on div "HQ location" at bounding box center [183, 376] width 212 height 16
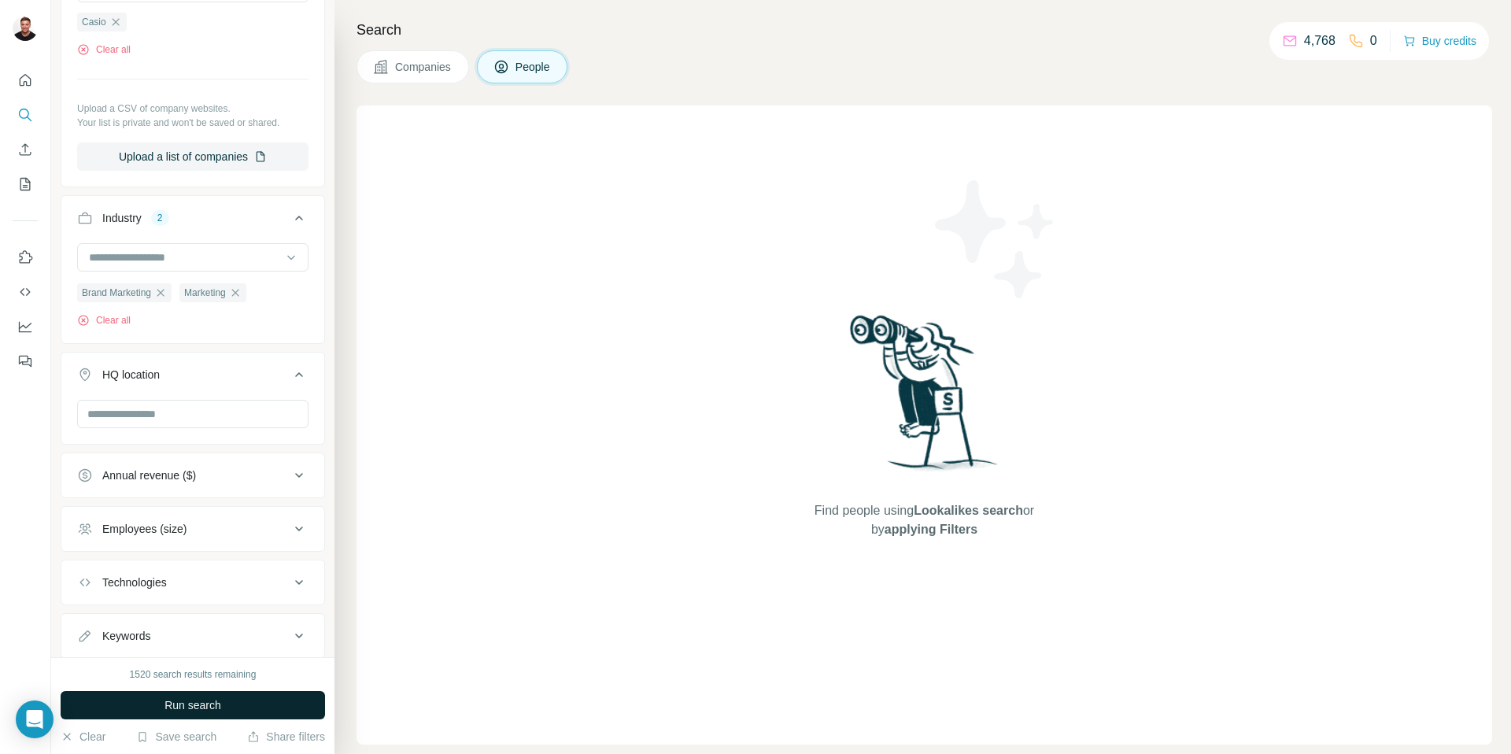
click at [181, 715] on button "Run search" at bounding box center [193, 705] width 264 height 28
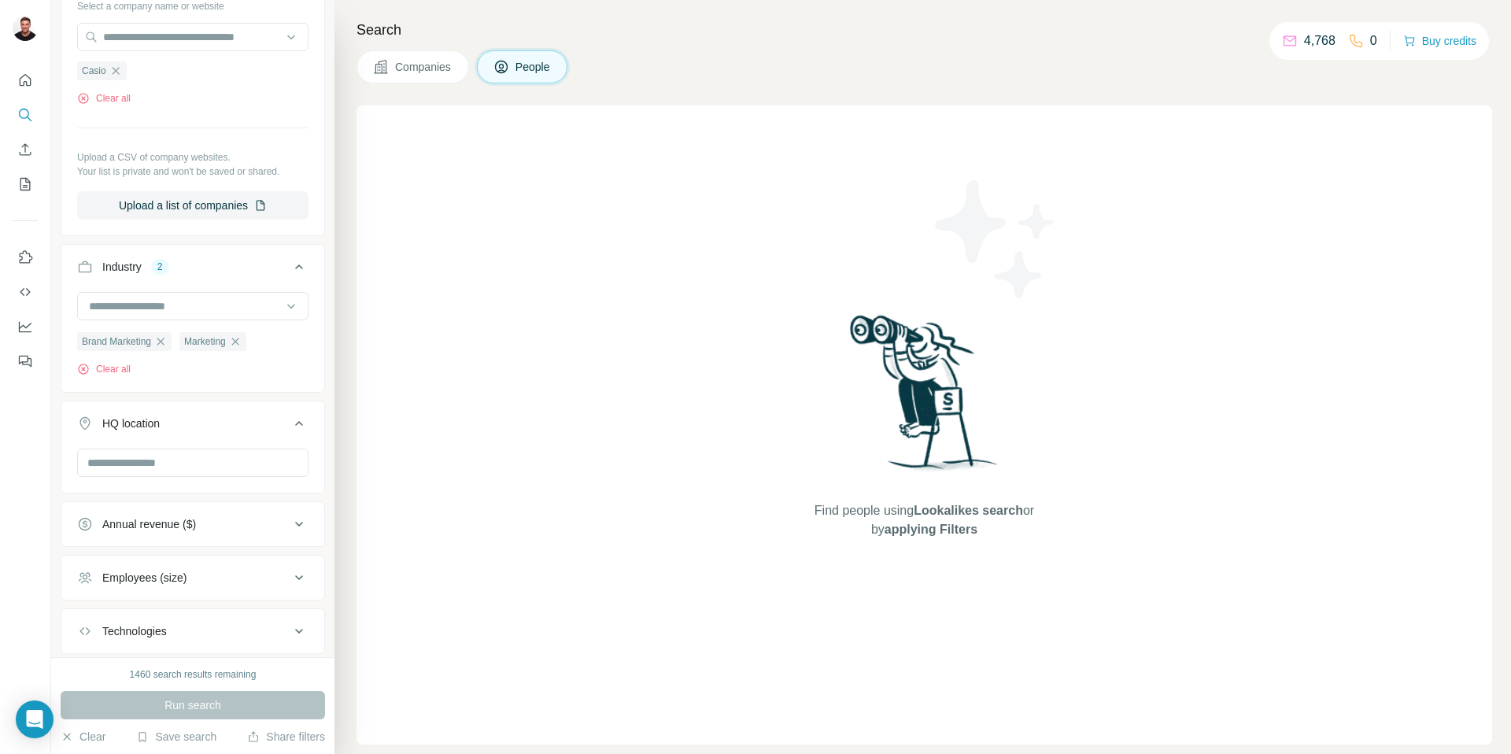
scroll to position [414, 0]
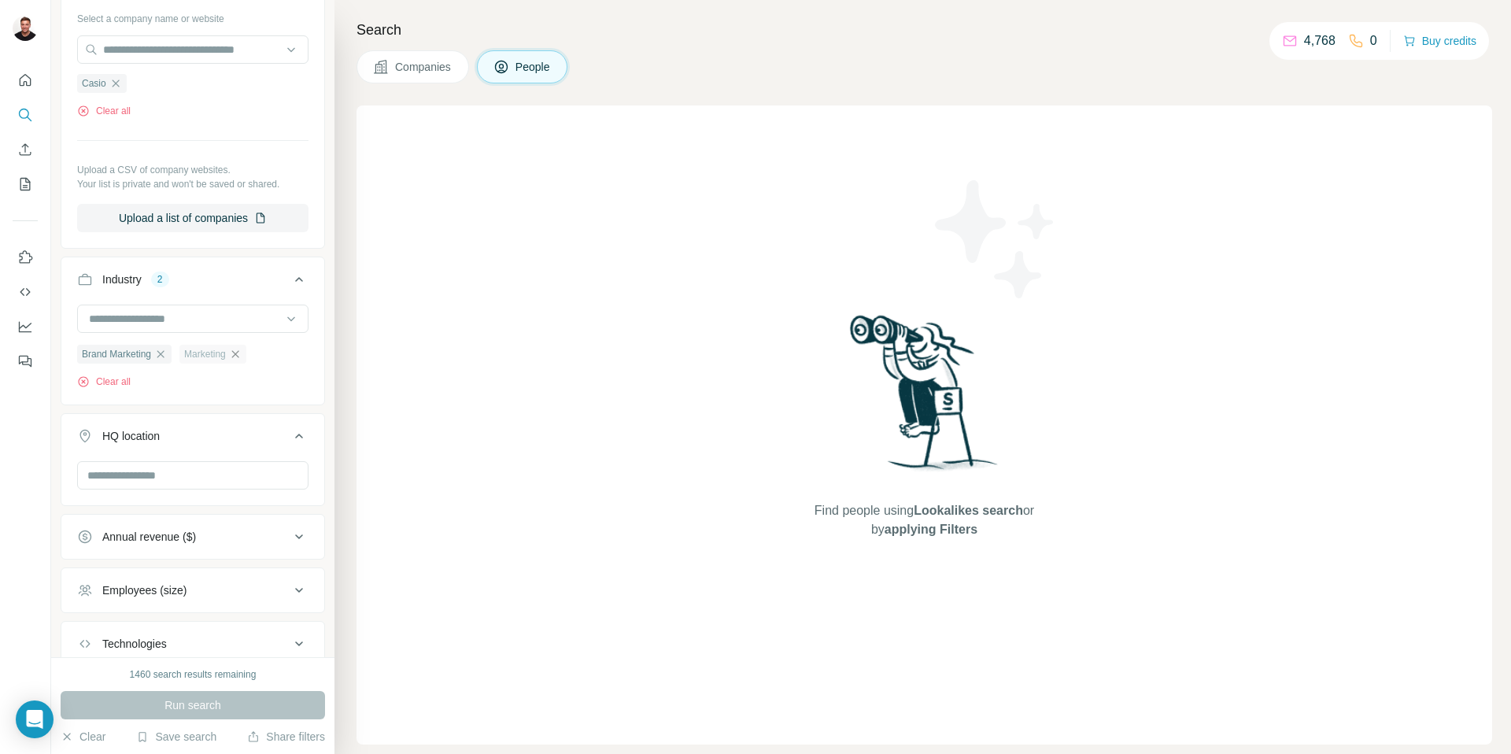
click at [242, 359] on icon "button" at bounding box center [235, 354] width 13 height 13
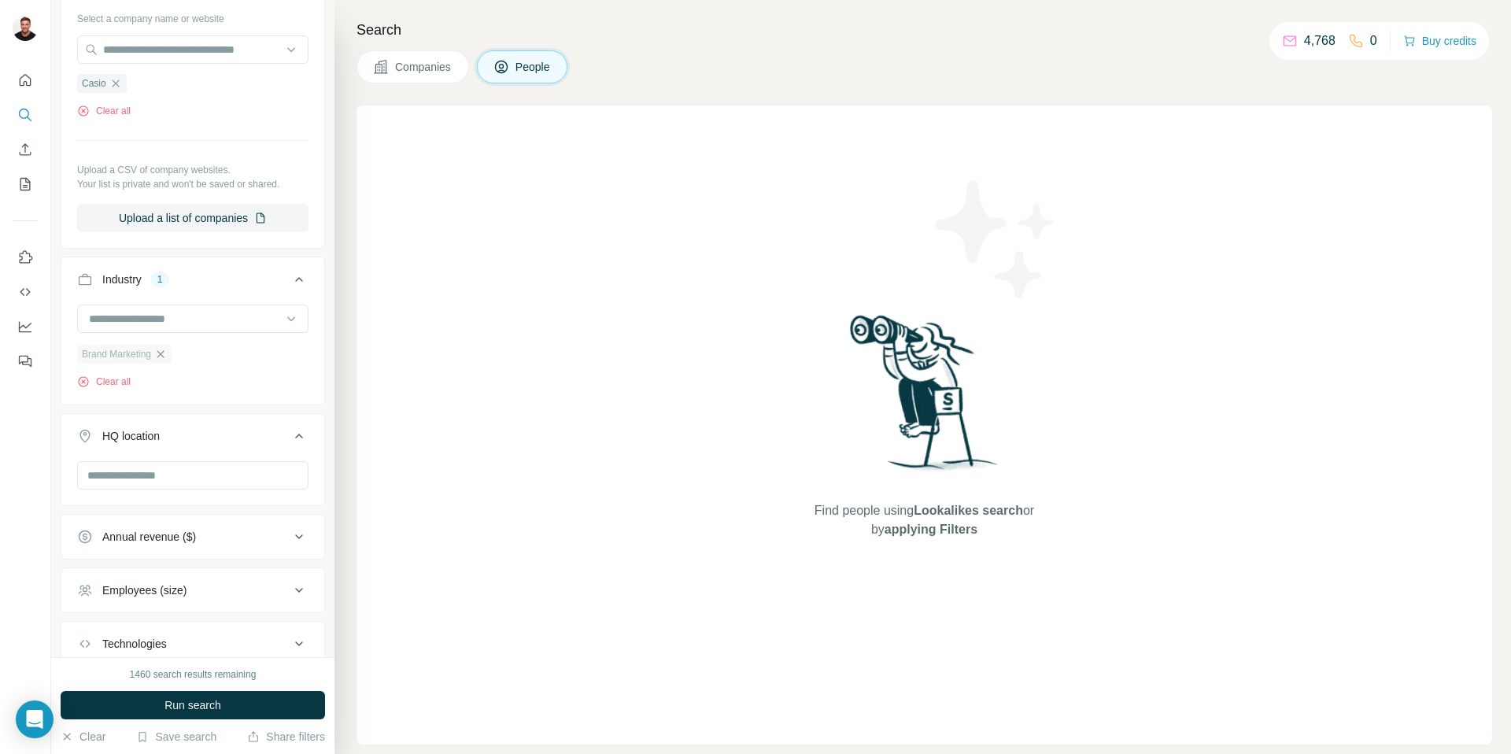
click at [167, 356] on icon "button" at bounding box center [160, 354] width 13 height 13
click at [164, 704] on span "Run search" at bounding box center [192, 705] width 57 height 16
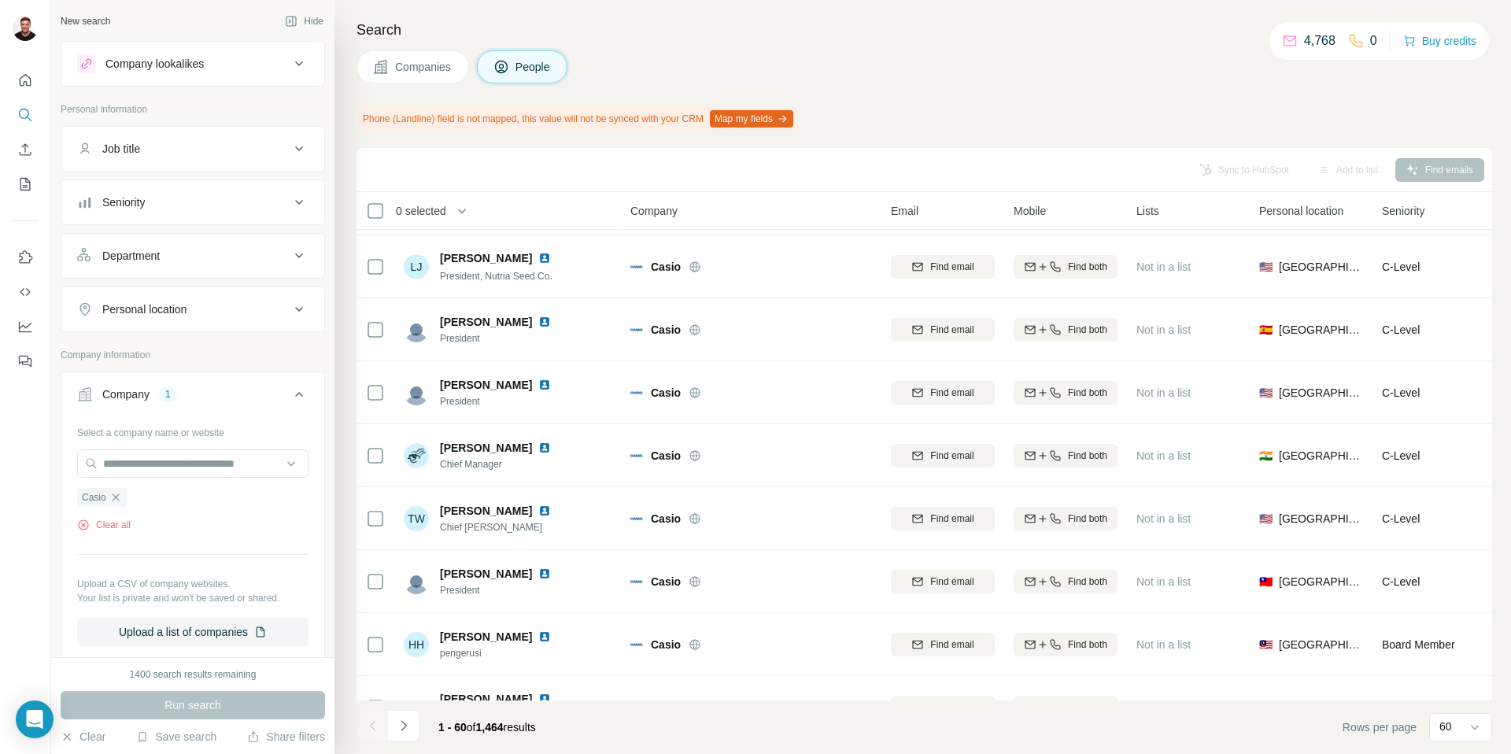
click at [249, 268] on button "Department" at bounding box center [192, 256] width 263 height 38
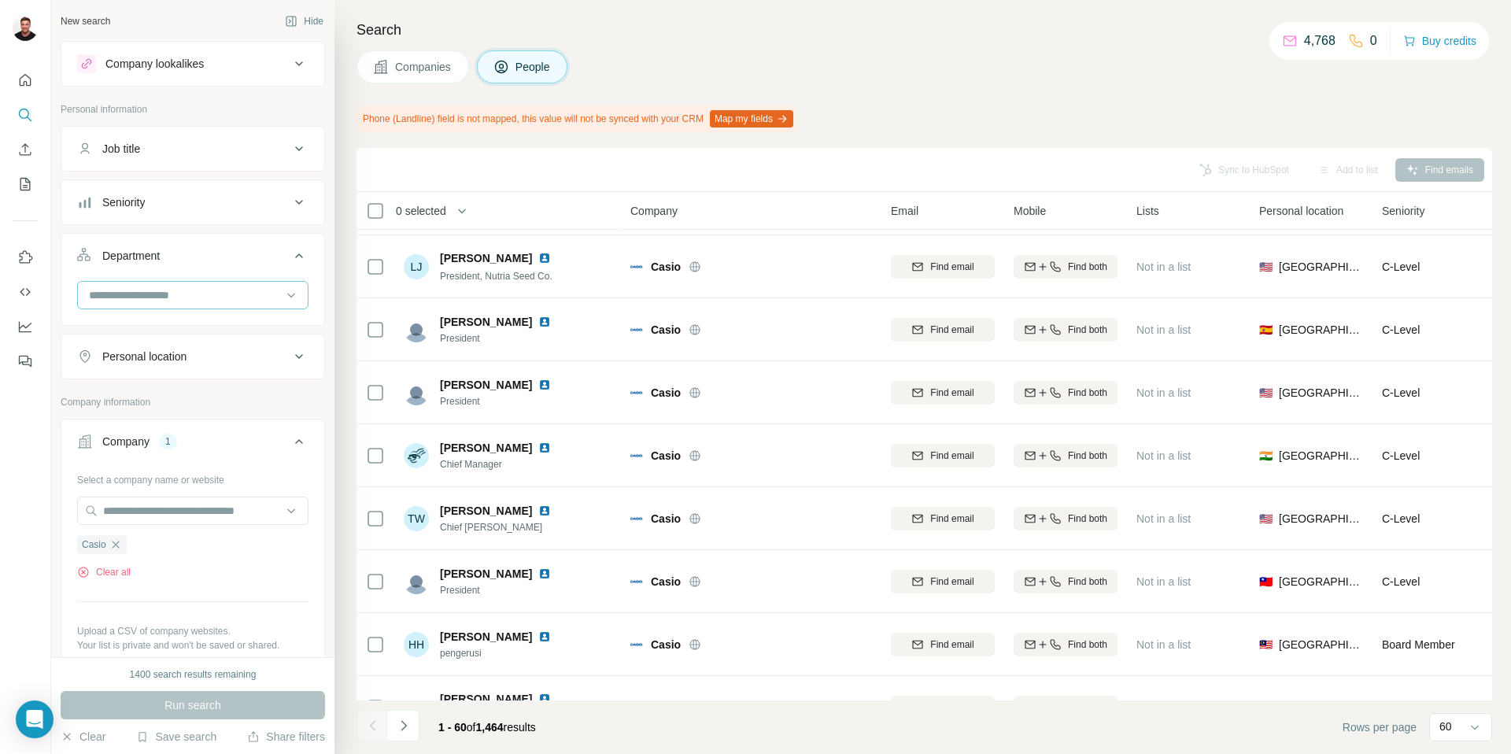
click at [179, 298] on input at bounding box center [184, 294] width 194 height 17
type input "*****"
click at [175, 325] on p "Marketing and Advertising" at bounding box center [153, 331] width 127 height 16
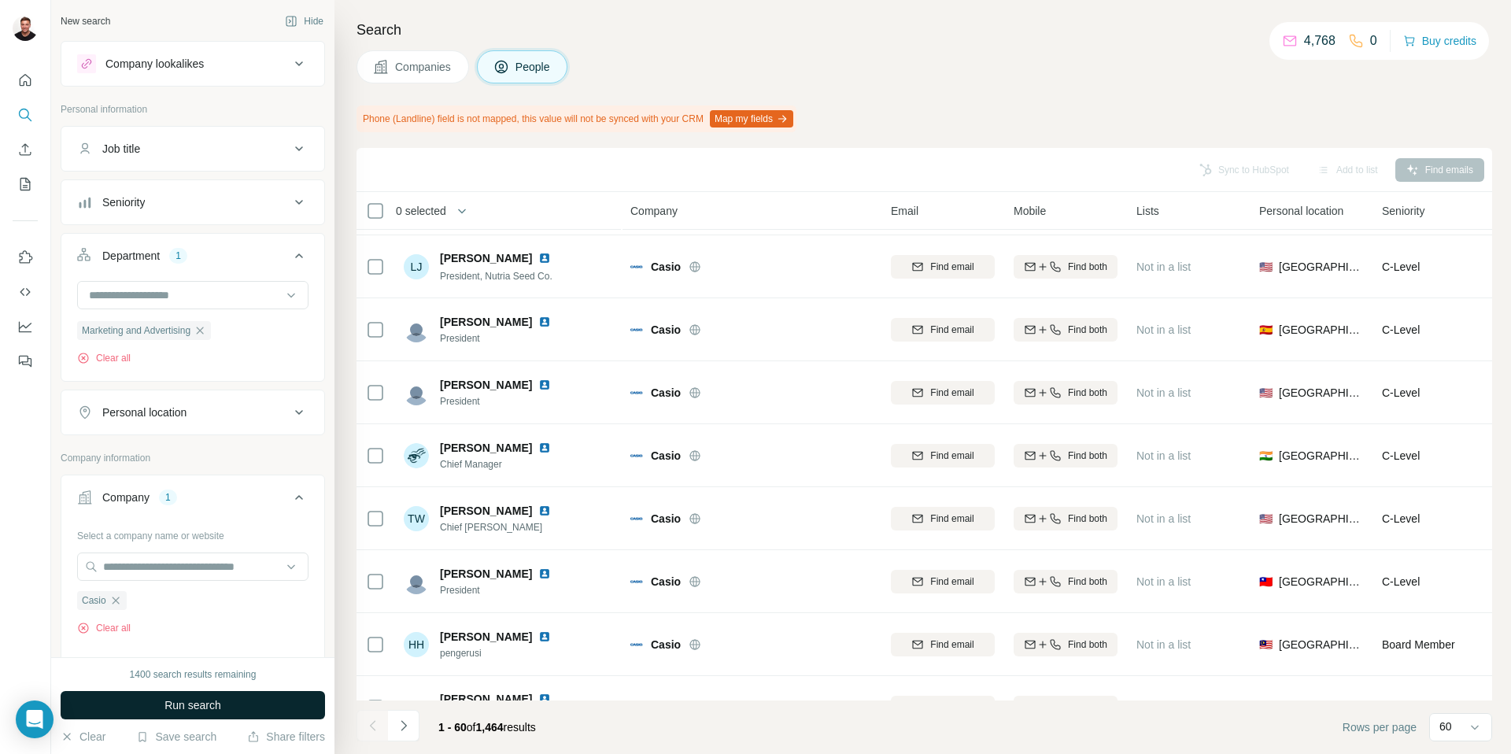
click at [212, 700] on span "Run search" at bounding box center [192, 705] width 57 height 16
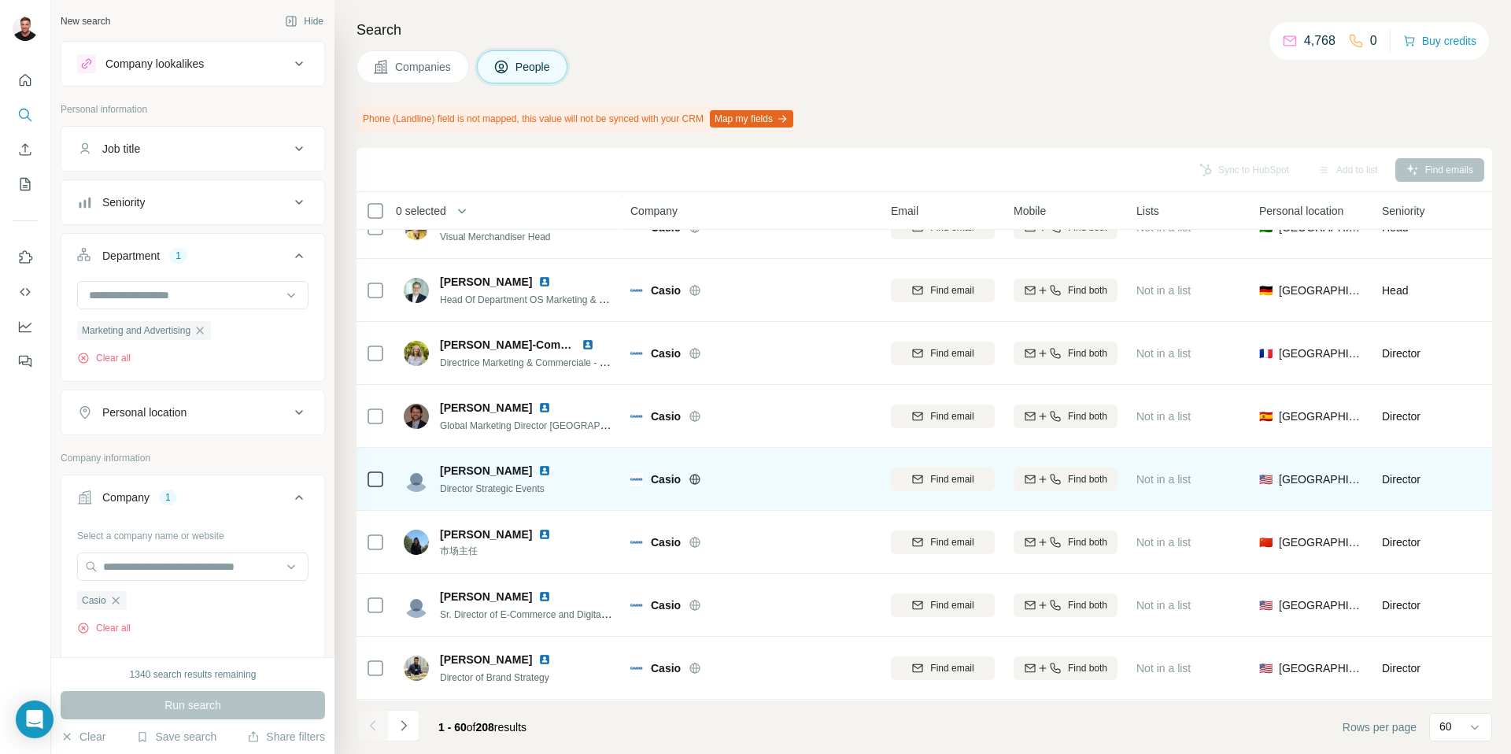
scroll to position [476, 0]
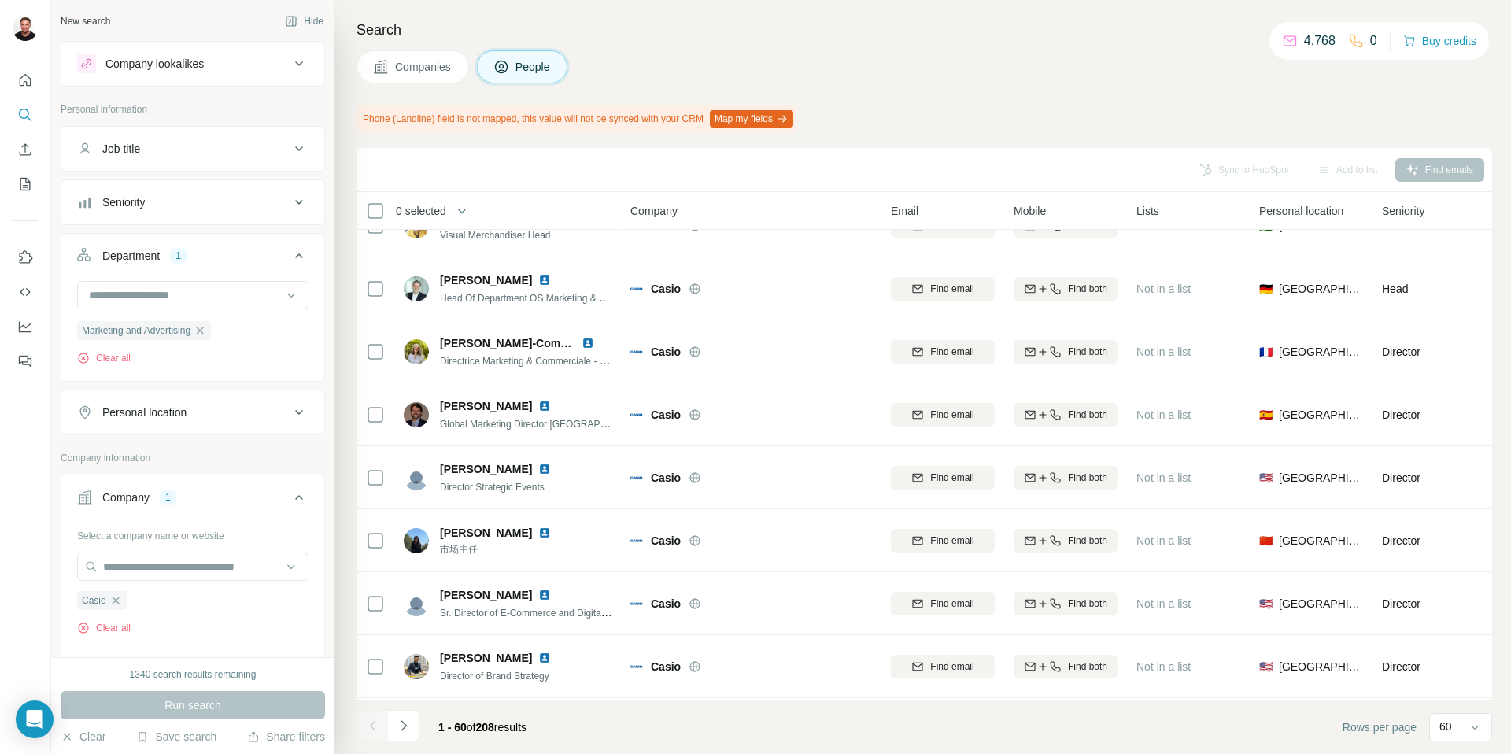
click at [196, 411] on div "Personal location" at bounding box center [183, 412] width 212 height 16
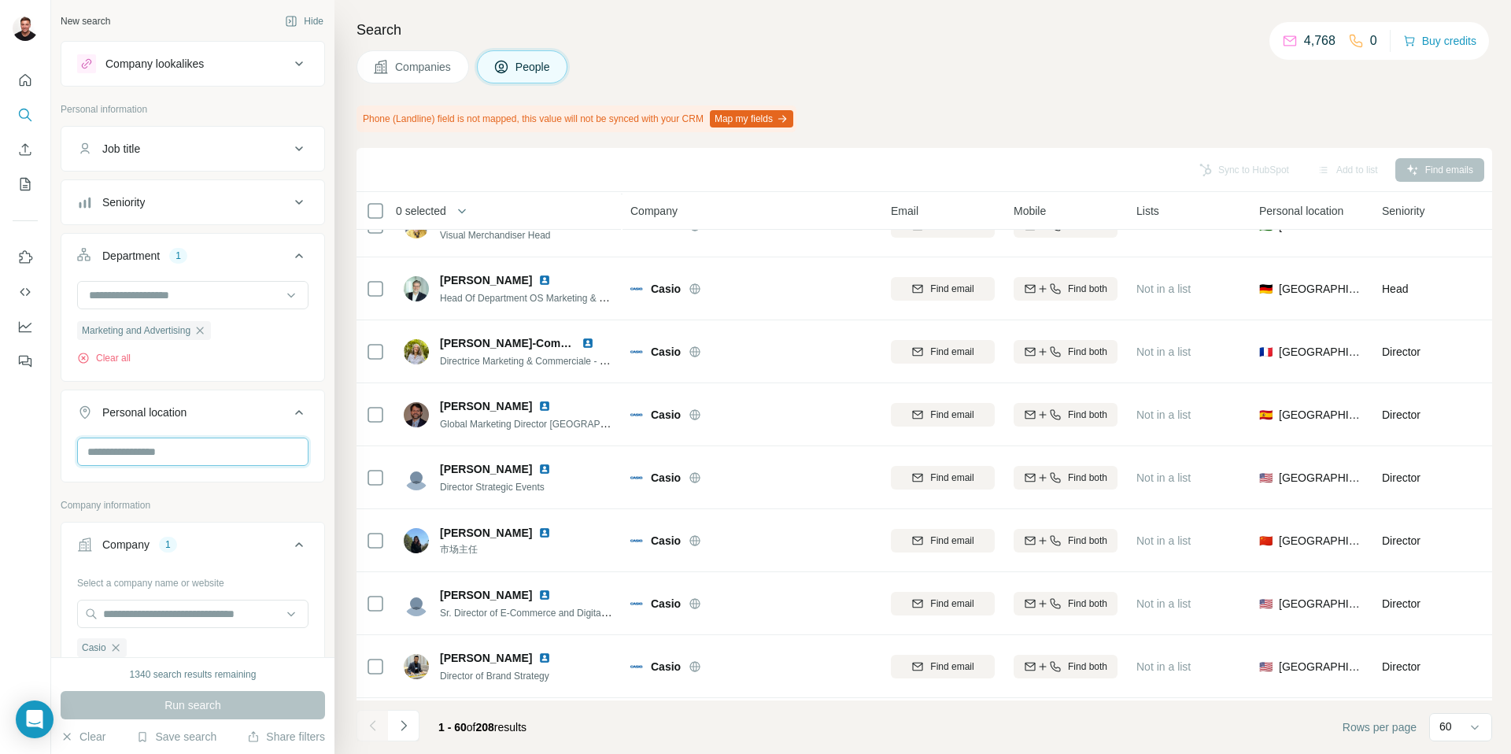
click at [146, 450] on input "text" at bounding box center [192, 451] width 231 height 28
type input "*****"
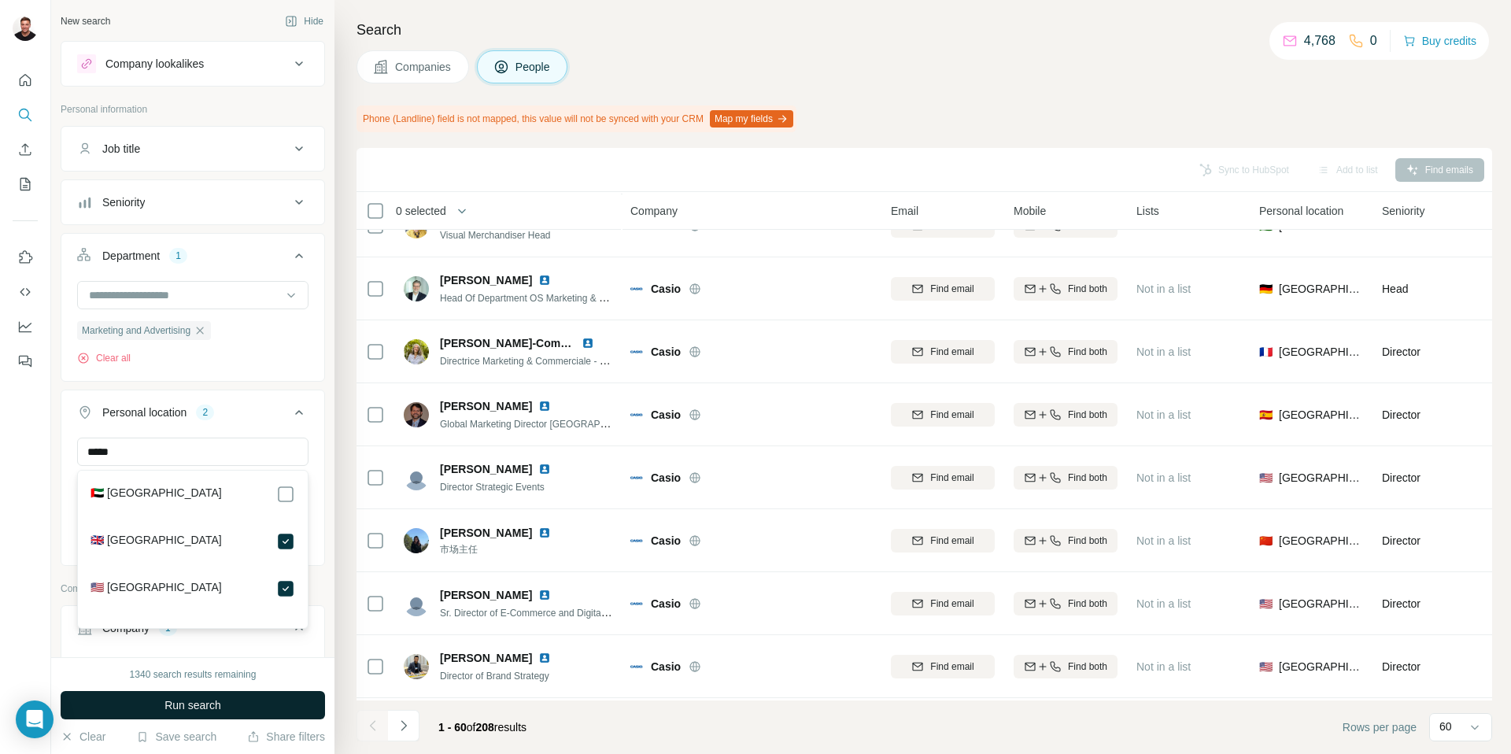
click at [227, 703] on button "Run search" at bounding box center [193, 705] width 264 height 28
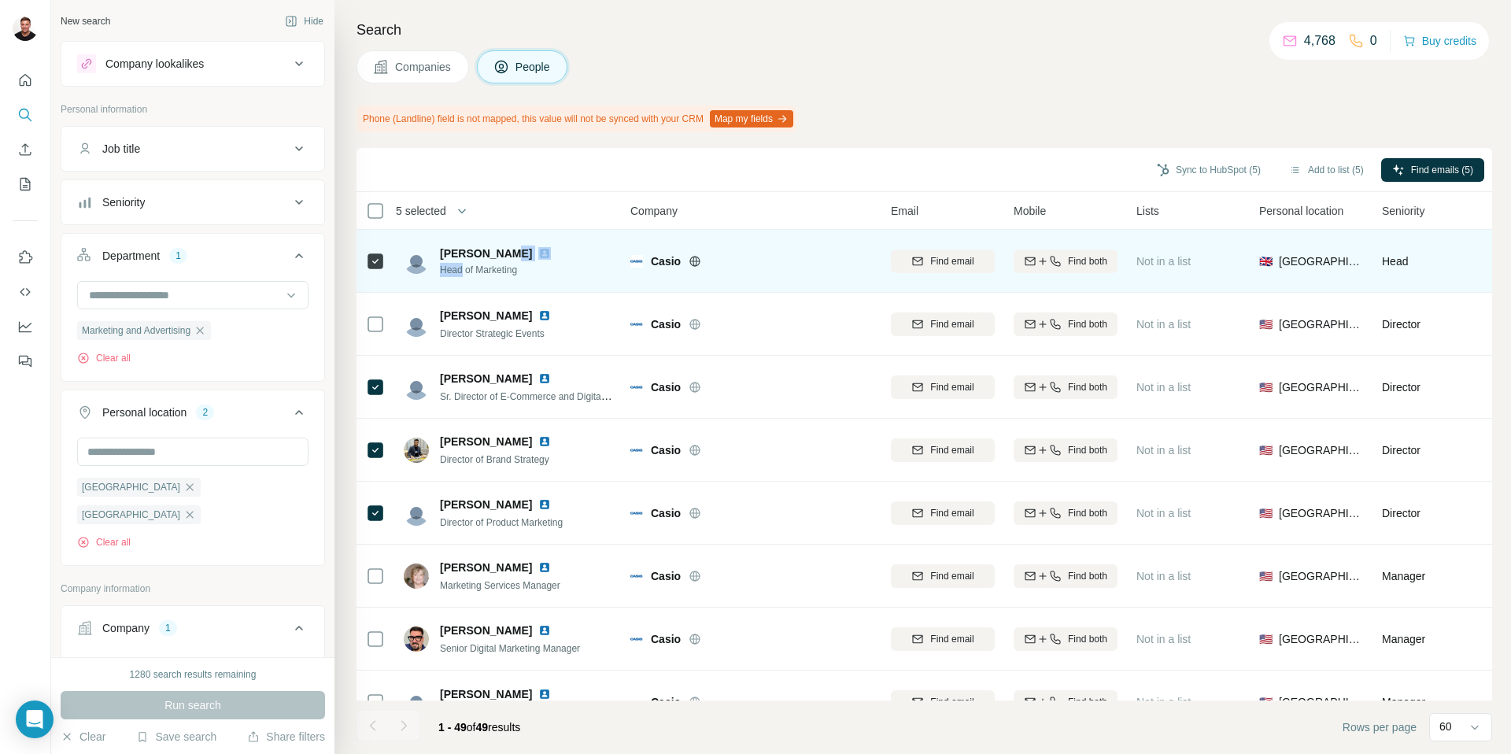
click at [538, 251] on img at bounding box center [544, 253] width 13 height 13
